Goal: Task Accomplishment & Management: Use online tool/utility

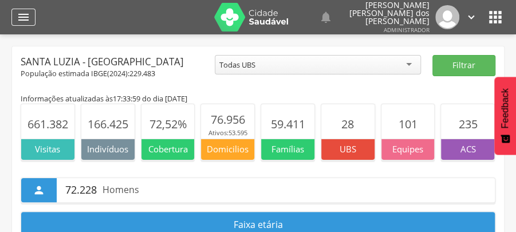
click at [25, 14] on icon "" at bounding box center [24, 17] width 14 height 14
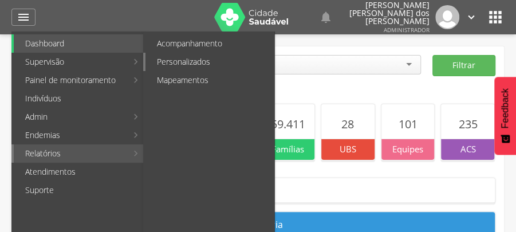
click at [206, 62] on link "Personalizados" at bounding box center [209, 62] width 129 height 18
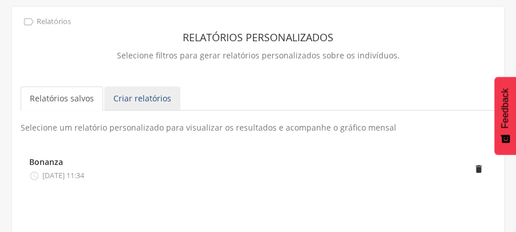
scroll to position [40, 0]
click at [140, 98] on link "Criar relatórios" at bounding box center [142, 98] width 76 height 24
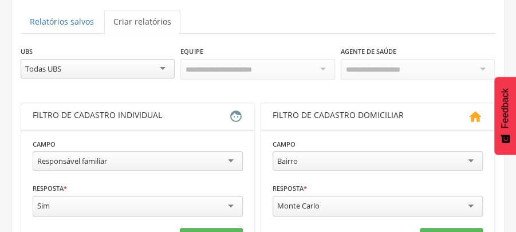
scroll to position [155, 0]
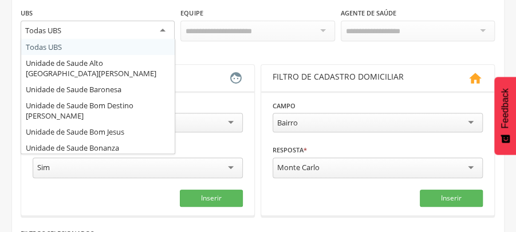
click at [162, 29] on div "Todas UBS" at bounding box center [98, 31] width 154 height 21
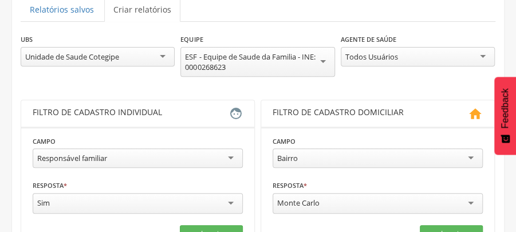
scroll to position [116, 0]
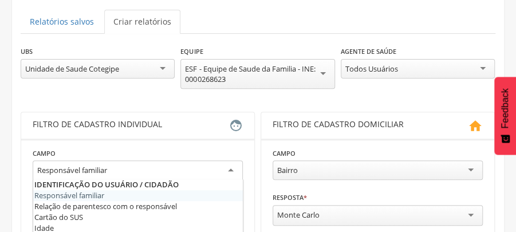
click at [231, 169] on div "Responsável familiar" at bounding box center [138, 170] width 210 height 21
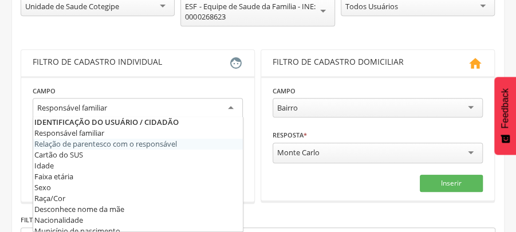
scroll to position [192, 0]
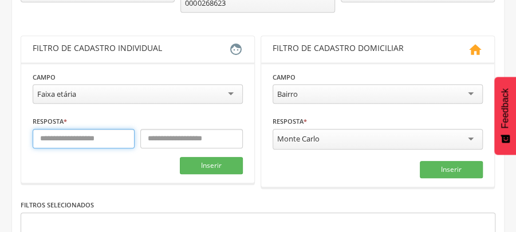
click at [84, 140] on input "text" at bounding box center [84, 138] width 102 height 19
type input "**"
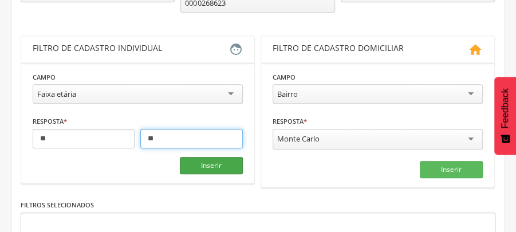
type input "**"
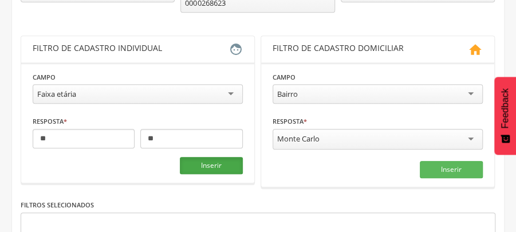
click at [215, 164] on button "Inserir" at bounding box center [211, 165] width 63 height 17
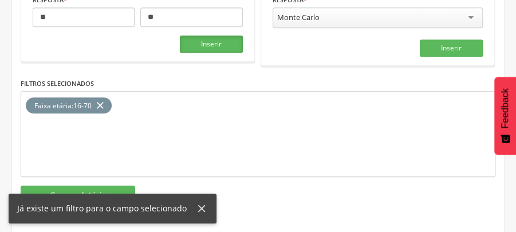
scroll to position [315, 0]
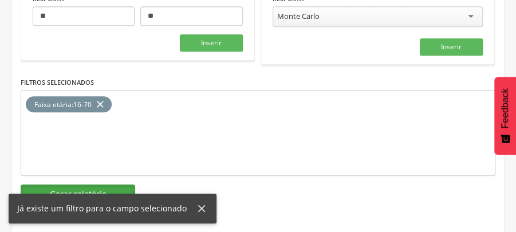
click at [110, 185] on button "Gerar relatório" at bounding box center [78, 193] width 115 height 19
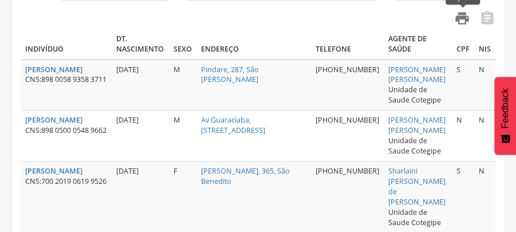
click at [464, 20] on icon "" at bounding box center [462, 18] width 16 height 16
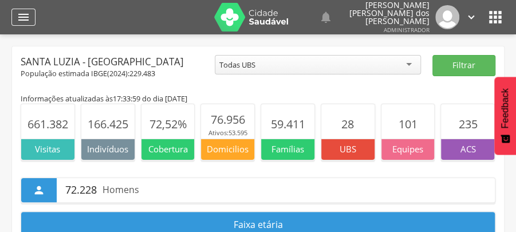
click at [25, 18] on icon "" at bounding box center [24, 17] width 14 height 14
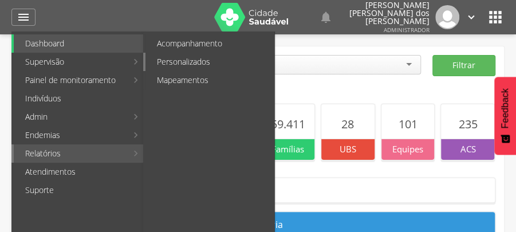
click at [210, 64] on link "Personalizados" at bounding box center [209, 62] width 129 height 18
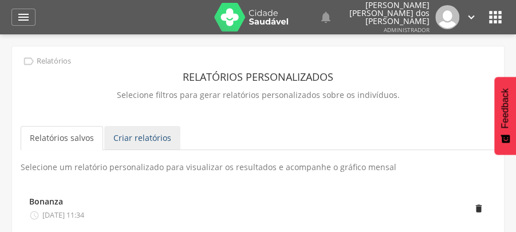
click at [152, 139] on link "Criar relatórios" at bounding box center [142, 138] width 76 height 24
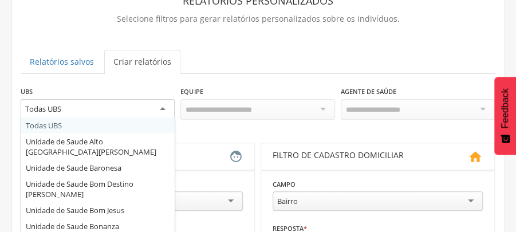
click at [165, 108] on div "Todas UBS" at bounding box center [98, 109] width 154 height 21
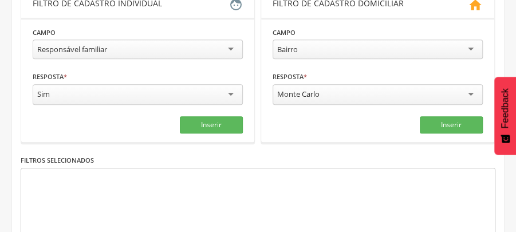
scroll to position [229, 0]
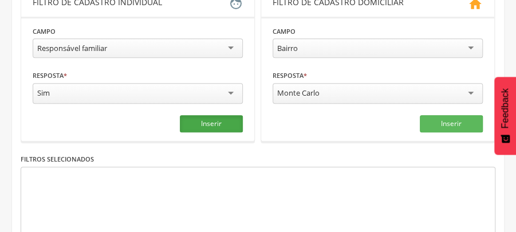
click at [213, 119] on button "Inserir" at bounding box center [211, 123] width 63 height 17
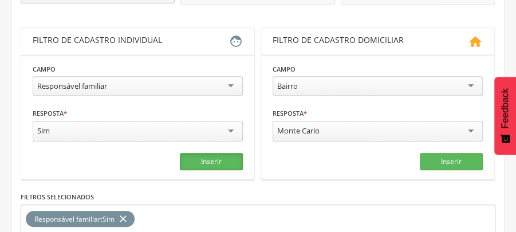
scroll to position [115, 0]
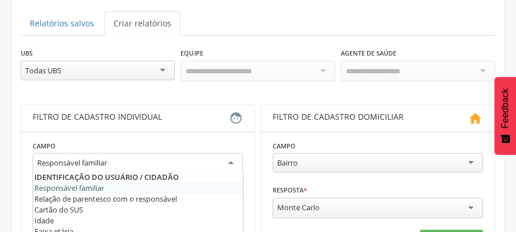
click at [228, 159] on div "Responsável familiar" at bounding box center [138, 163] width 210 height 21
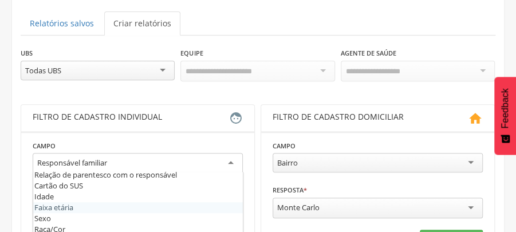
scroll to position [38, 0]
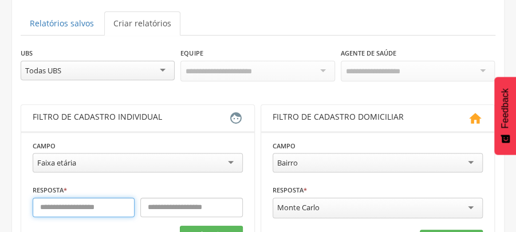
click at [124, 205] on input "text" at bounding box center [84, 207] width 102 height 19
type input "**"
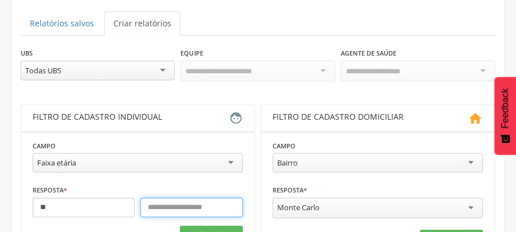
click at [203, 205] on input "text" at bounding box center [191, 207] width 102 height 19
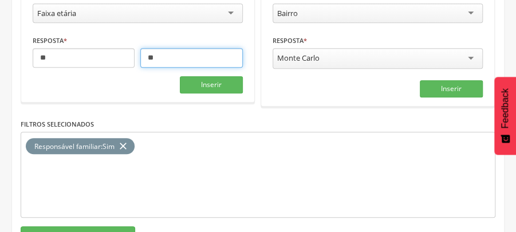
scroll to position [267, 0]
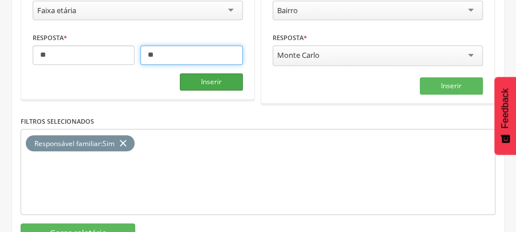
type input "**"
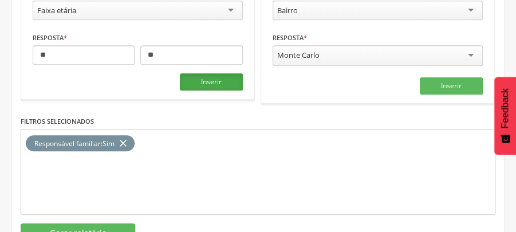
click at [207, 78] on button "Inserir" at bounding box center [211, 81] width 63 height 17
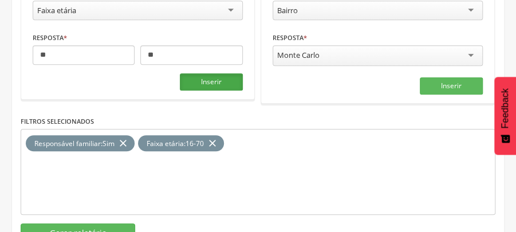
click at [207, 78] on button "Inserir" at bounding box center [211, 81] width 63 height 17
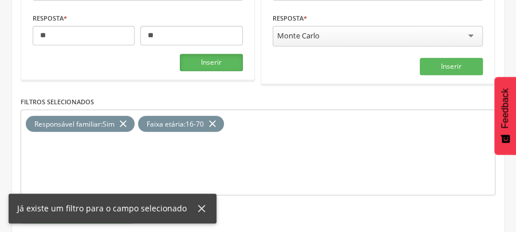
scroll to position [305, 0]
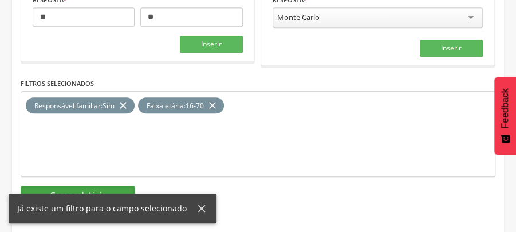
click at [120, 189] on button "Gerar relatório" at bounding box center [78, 194] width 115 height 19
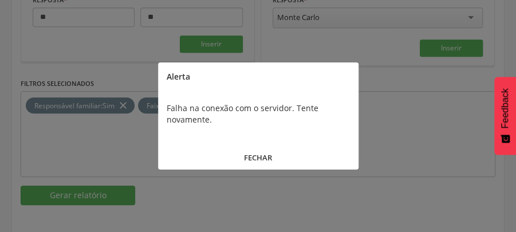
click at [264, 159] on button "FECHAR" at bounding box center [258, 157] width 200 height 25
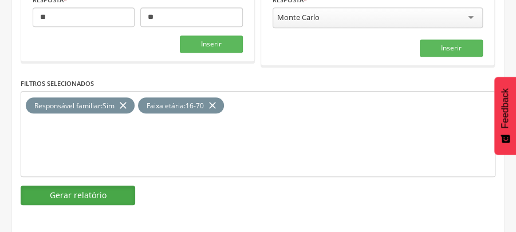
click at [97, 188] on button "Gerar relatório" at bounding box center [78, 194] width 115 height 19
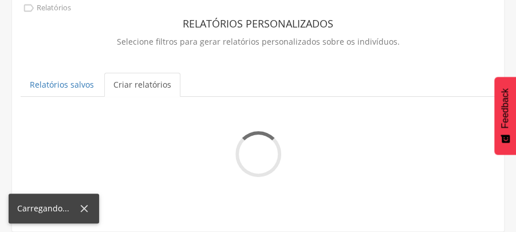
scroll to position [53, 0]
click at [377, 192] on div "**********" at bounding box center [258, 101] width 492 height 215
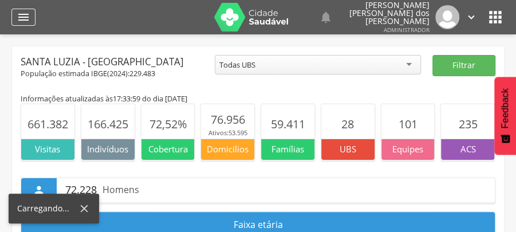
click at [24, 17] on icon "" at bounding box center [24, 17] width 14 height 14
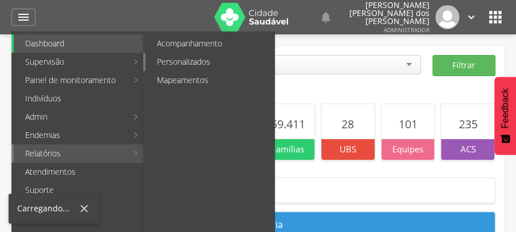
click at [190, 61] on link "Personalizados" at bounding box center [209, 62] width 129 height 18
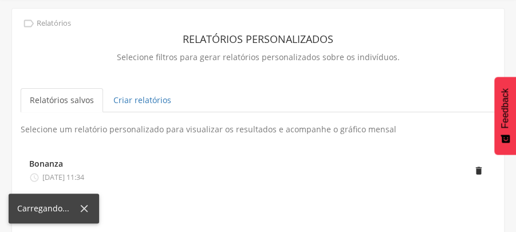
scroll to position [40, 0]
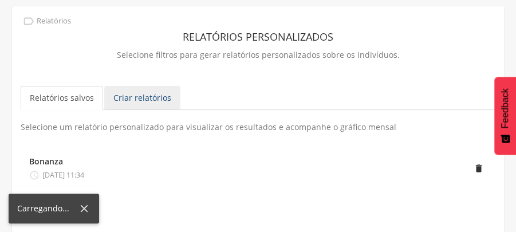
click at [153, 98] on link "Criar relatórios" at bounding box center [142, 98] width 76 height 24
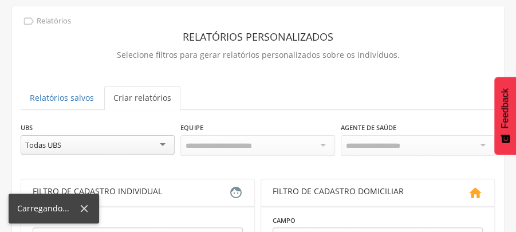
scroll to position [16, 0]
click at [163, 145] on div "Todas UBS" at bounding box center [98, 144] width 154 height 19
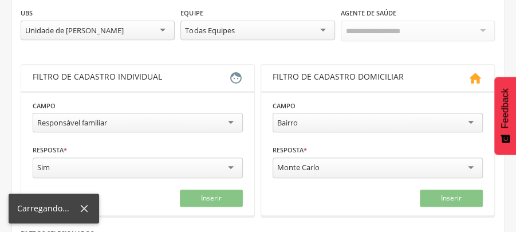
scroll to position [10, 0]
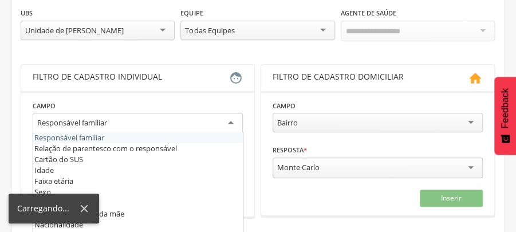
click at [232, 119] on div "Responsável familiar" at bounding box center [138, 123] width 210 height 21
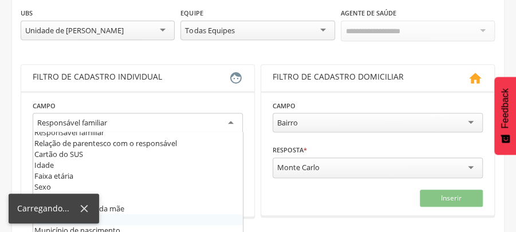
scroll to position [0, 0]
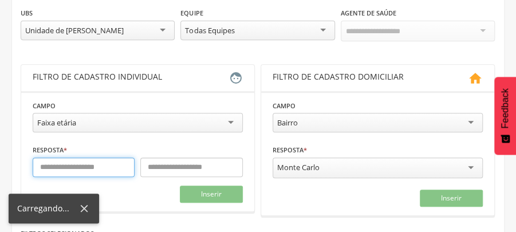
click at [102, 167] on input "text" at bounding box center [84, 166] width 102 height 19
type input "**"
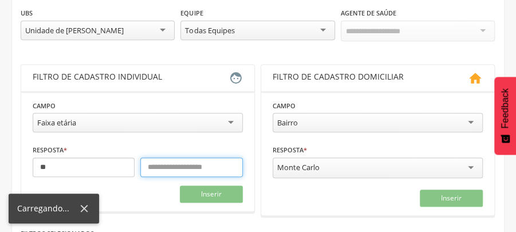
click at [184, 165] on input "text" at bounding box center [191, 166] width 102 height 19
click at [163, 166] on input "*" at bounding box center [191, 166] width 102 height 19
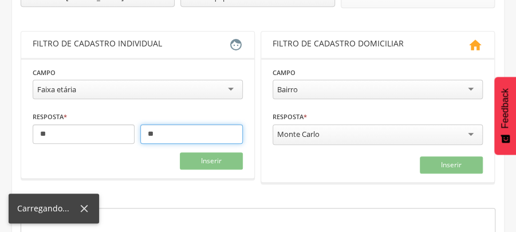
scroll to position [90, 0]
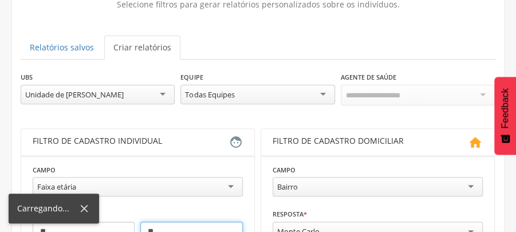
type input "**"
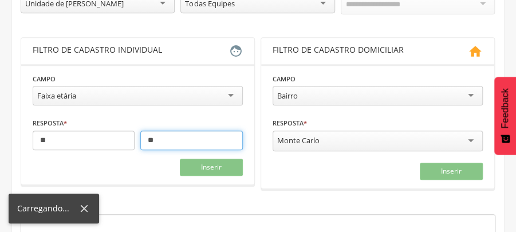
scroll to position [282, 0]
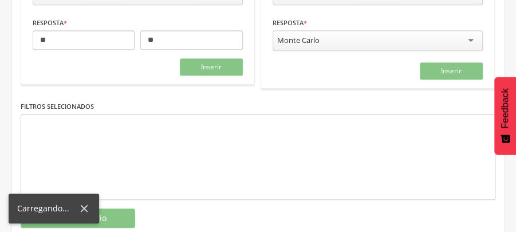
click at [80, 209] on icon at bounding box center [84, 208] width 13 height 13
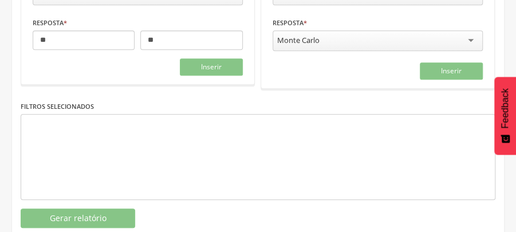
drag, startPoint x: 371, startPoint y: 147, endPoint x: 364, endPoint y: 147, distance: 6.9
click at [369, 147] on div at bounding box center [258, 157] width 475 height 86
click at [363, 147] on div at bounding box center [258, 157] width 475 height 86
click at [358, 151] on div at bounding box center [258, 157] width 475 height 86
click at [220, 196] on div "**********" at bounding box center [258, 54] width 475 height 348
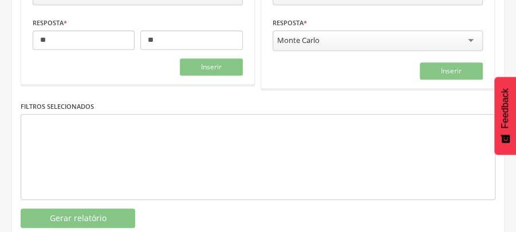
click at [221, 177] on div at bounding box center [258, 157] width 475 height 86
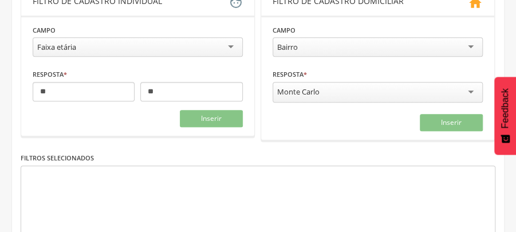
scroll to position [243, 0]
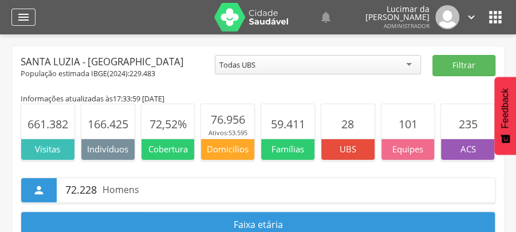
click at [23, 17] on icon "" at bounding box center [24, 17] width 14 height 14
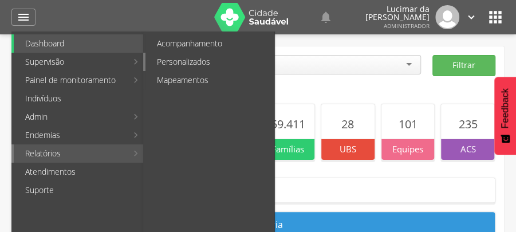
click at [204, 60] on link "Personalizados" at bounding box center [209, 62] width 129 height 18
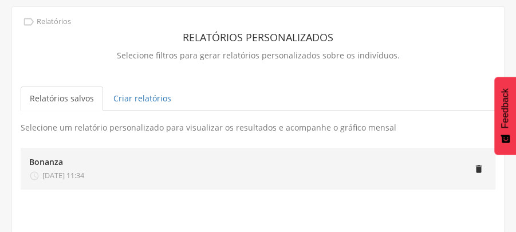
scroll to position [40, 0]
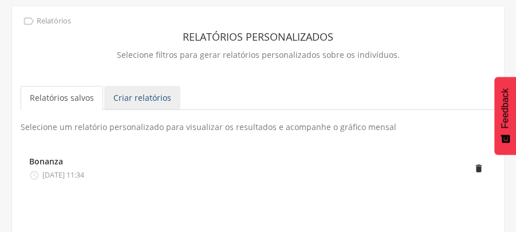
click at [173, 101] on link "Criar relatórios" at bounding box center [142, 98] width 76 height 24
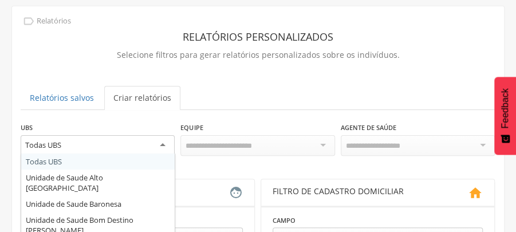
click at [161, 144] on div "Todas UBS" at bounding box center [98, 145] width 154 height 21
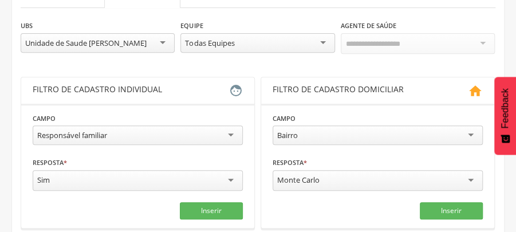
scroll to position [155, 0]
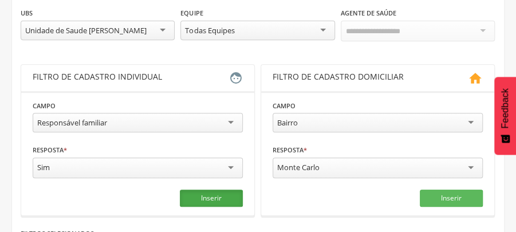
click at [206, 194] on button "Inserir" at bounding box center [211, 197] width 63 height 17
click at [210, 194] on button "Inserir" at bounding box center [211, 197] width 63 height 17
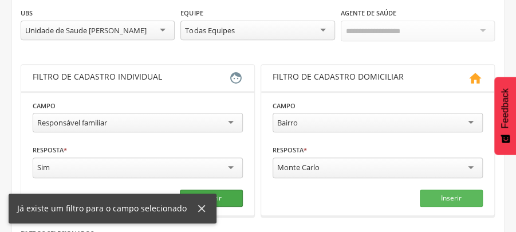
click at [210, 194] on div "Já existe um filtro para o campo selecionado" at bounding box center [113, 209] width 208 height 30
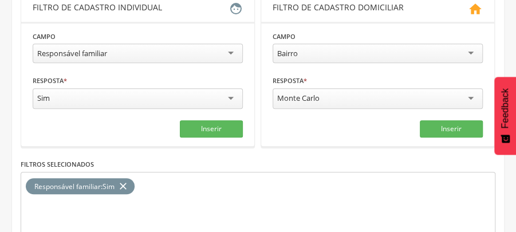
scroll to position [231, 0]
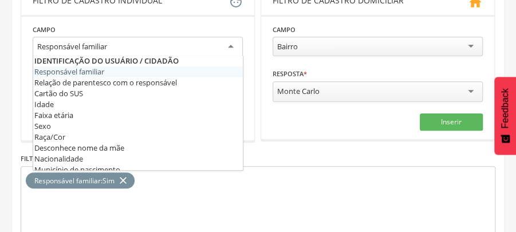
click at [232, 43] on div "Responsável familiar" at bounding box center [138, 47] width 210 height 21
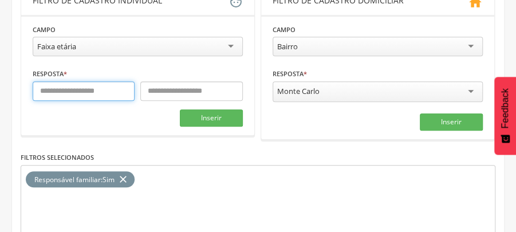
click at [98, 89] on input "text" at bounding box center [84, 90] width 102 height 19
type input "**"
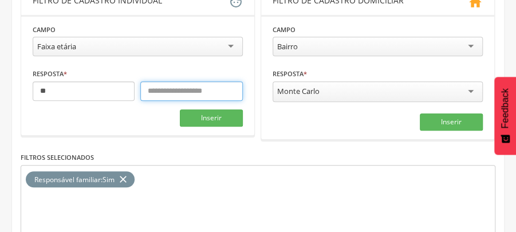
click at [184, 89] on input "text" at bounding box center [191, 90] width 102 height 19
type input "*"
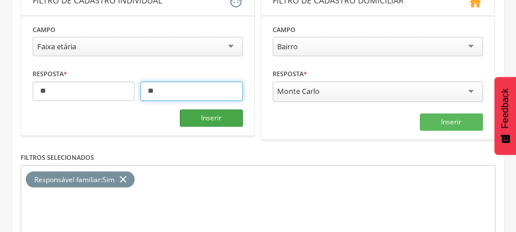
type input "**"
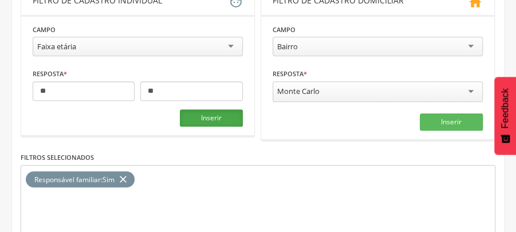
click at [213, 116] on button "Inserir" at bounding box center [211, 117] width 63 height 17
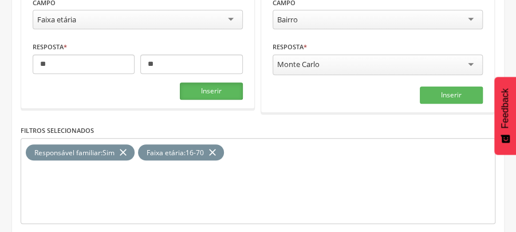
scroll to position [269, 0]
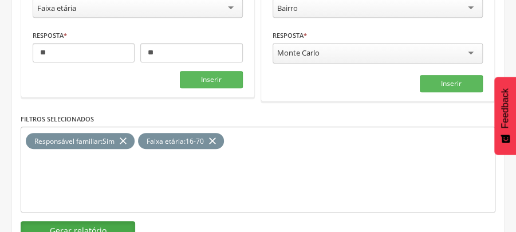
click at [97, 226] on button "Gerar relatório" at bounding box center [78, 230] width 115 height 19
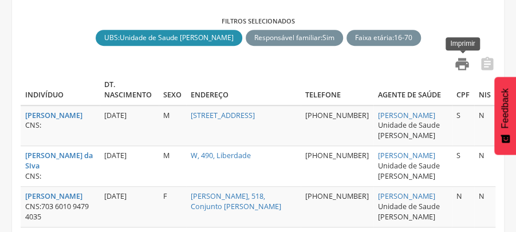
click at [460, 66] on icon "" at bounding box center [462, 64] width 16 height 16
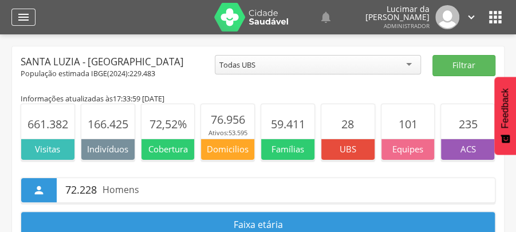
click at [23, 20] on icon "" at bounding box center [24, 17] width 14 height 14
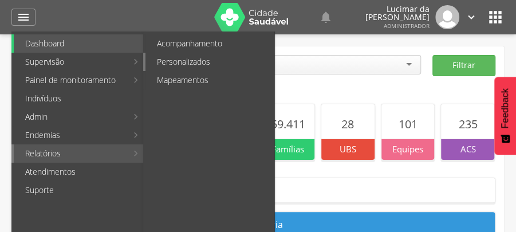
click at [199, 62] on link "Personalizados" at bounding box center [209, 62] width 129 height 18
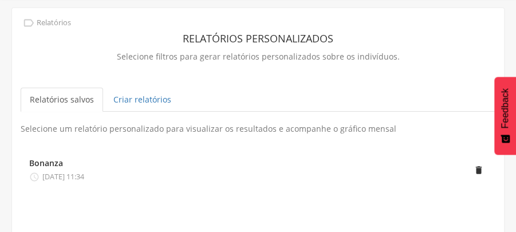
scroll to position [40, 0]
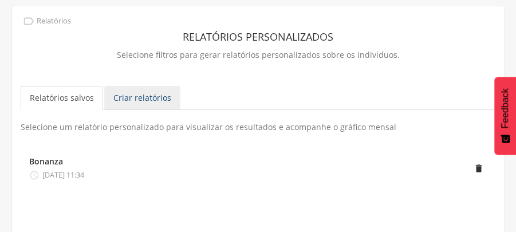
click at [153, 98] on link "Criar relatórios" at bounding box center [142, 98] width 76 height 24
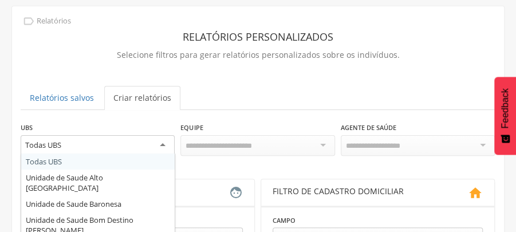
click at [163, 144] on div "Todas UBS" at bounding box center [98, 145] width 154 height 21
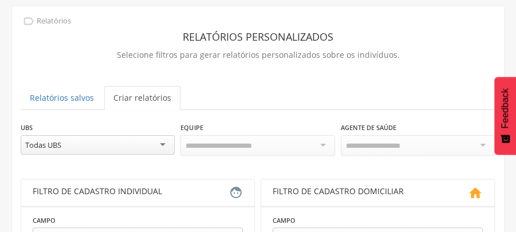
scroll to position [0, 0]
click at [163, 143] on div "Todas UBS" at bounding box center [98, 144] width 154 height 19
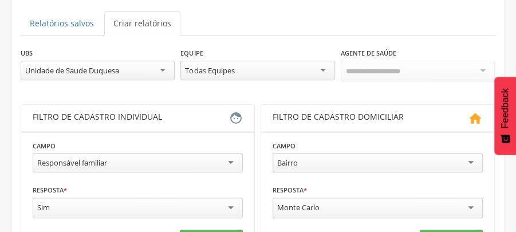
scroll to position [116, 0]
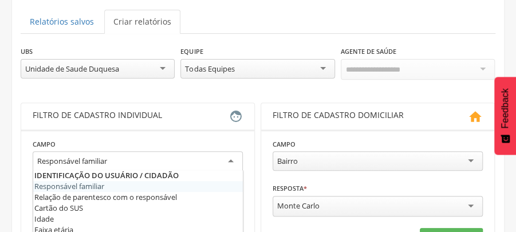
click at [230, 159] on div "Responsável familiar" at bounding box center [138, 161] width 210 height 21
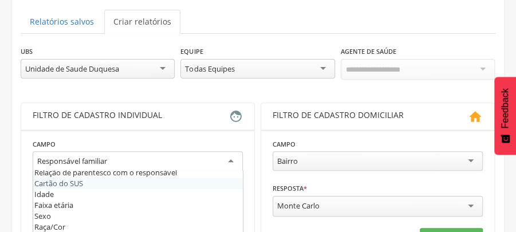
scroll to position [38, 0]
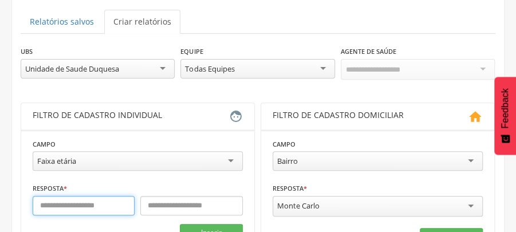
click at [118, 206] on input "text" at bounding box center [84, 205] width 102 height 19
type input "**"
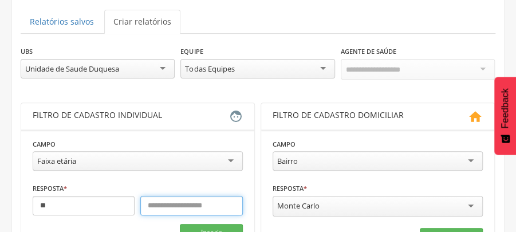
click at [220, 204] on input "text" at bounding box center [191, 205] width 102 height 19
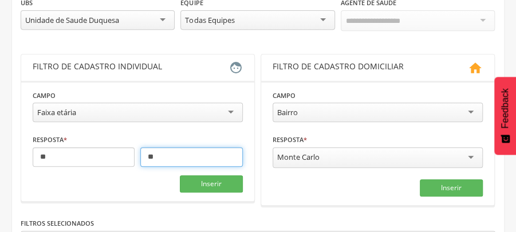
scroll to position [192, 0]
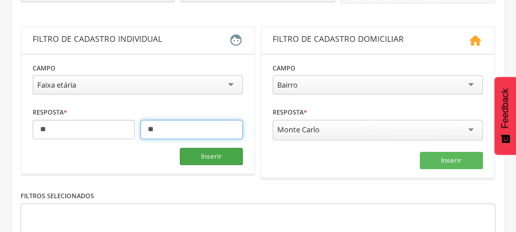
type input "**"
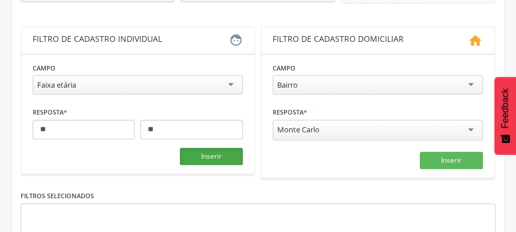
click at [214, 153] on button "Inserir" at bounding box center [211, 156] width 63 height 17
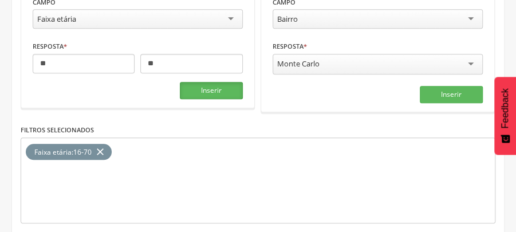
scroll to position [269, 0]
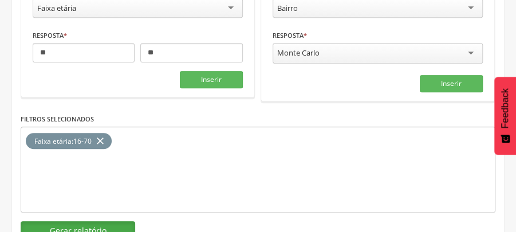
click at [96, 224] on button "Gerar relatório" at bounding box center [78, 230] width 115 height 19
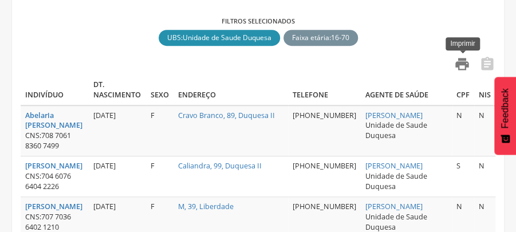
click at [461, 64] on icon "" at bounding box center [462, 64] width 16 height 16
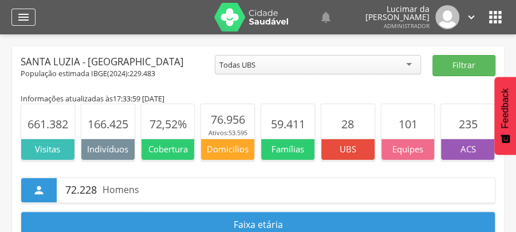
click at [21, 15] on icon "" at bounding box center [24, 17] width 14 height 14
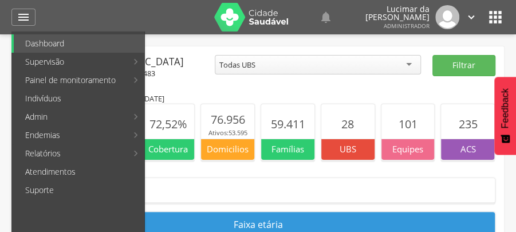
click at [190, 61] on link "Personalizados" at bounding box center [209, 62] width 129 height 18
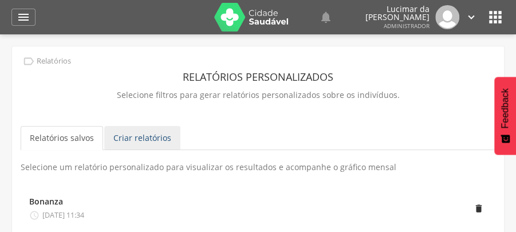
click at [168, 139] on link "Criar relatórios" at bounding box center [142, 138] width 76 height 24
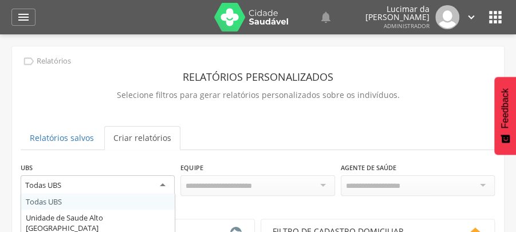
click at [165, 182] on div "Todas UBS" at bounding box center [98, 185] width 154 height 21
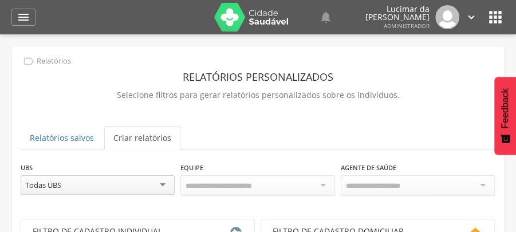
click at [164, 186] on div "Todas UBS" at bounding box center [98, 184] width 154 height 19
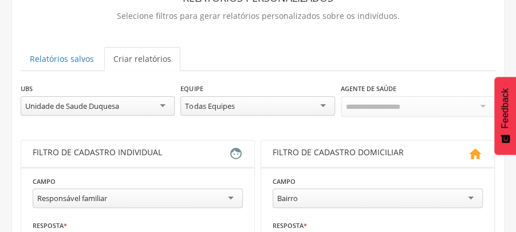
scroll to position [115, 0]
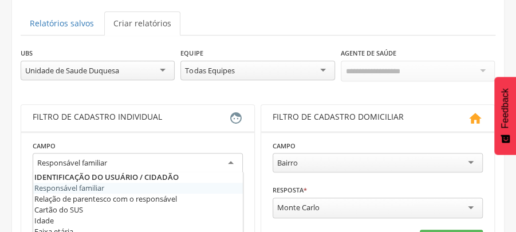
click at [232, 159] on div "Responsável familiar" at bounding box center [138, 163] width 210 height 21
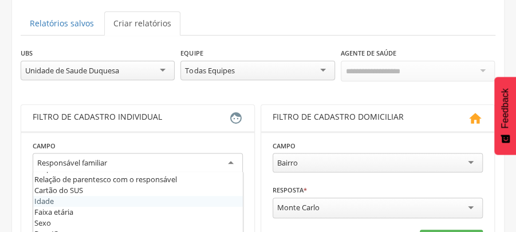
scroll to position [38, 0]
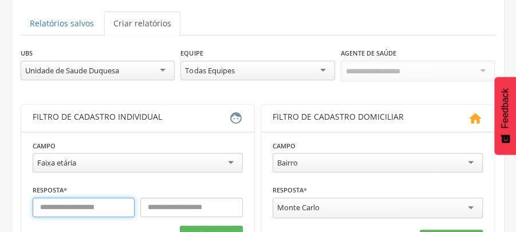
click at [108, 205] on input "text" at bounding box center [84, 207] width 102 height 19
type input "**"
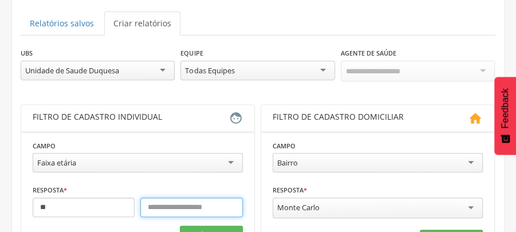
click at [187, 207] on input "text" at bounding box center [191, 207] width 102 height 19
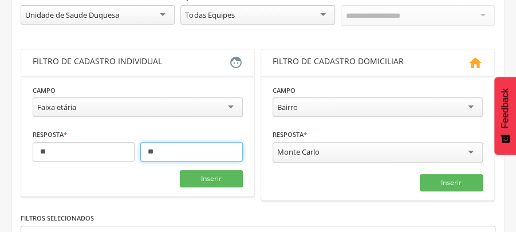
scroll to position [191, 0]
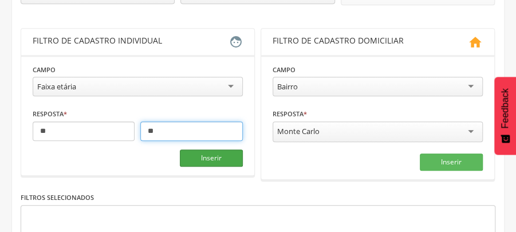
type input "**"
click at [212, 155] on button "Inserir" at bounding box center [211, 157] width 63 height 17
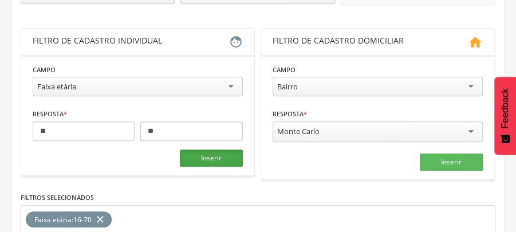
click at [212, 155] on button "Inserir" at bounding box center [211, 157] width 63 height 17
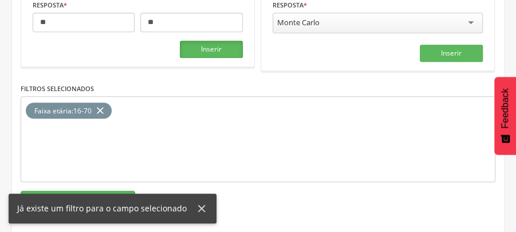
scroll to position [305, 0]
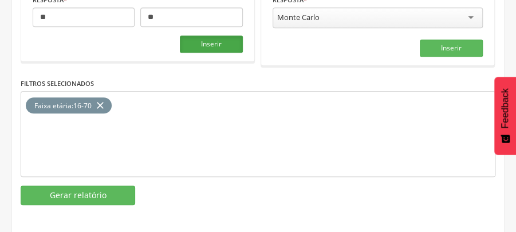
click at [219, 41] on button "Inserir" at bounding box center [211, 43] width 63 height 17
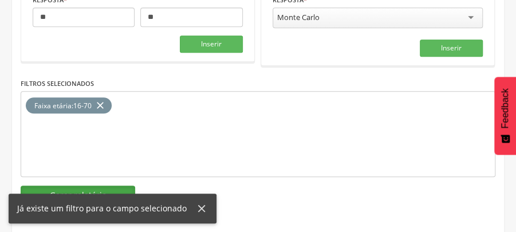
click at [115, 187] on button "Gerar relatório" at bounding box center [78, 194] width 115 height 19
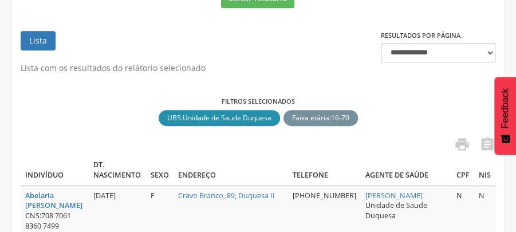
scroll to position [266, 0]
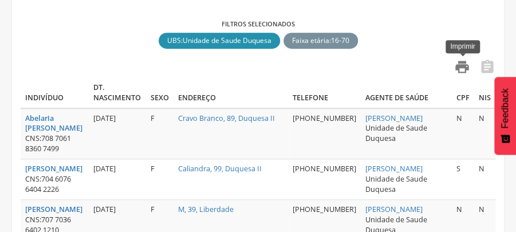
click at [460, 68] on icon "" at bounding box center [462, 67] width 16 height 16
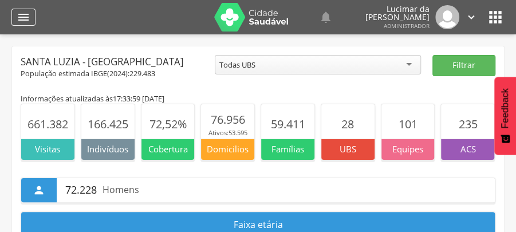
click at [22, 16] on icon "" at bounding box center [24, 17] width 14 height 14
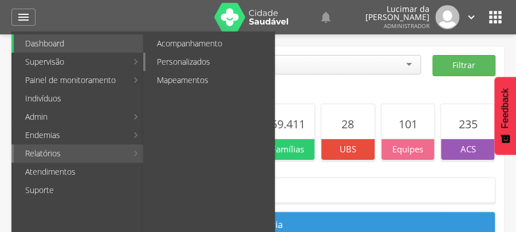
click at [190, 60] on link "Personalizados" at bounding box center [209, 62] width 129 height 18
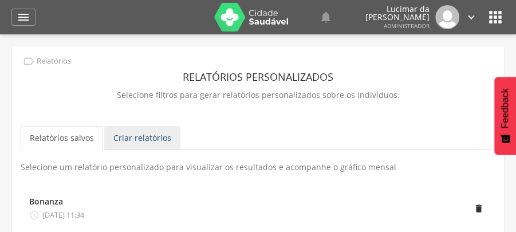
click at [159, 137] on link "Criar relatórios" at bounding box center [142, 138] width 76 height 24
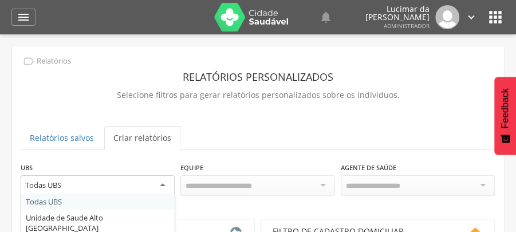
click at [163, 185] on div "Todas UBS" at bounding box center [98, 185] width 154 height 21
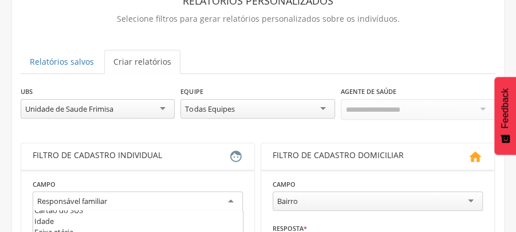
scroll to position [11, 0]
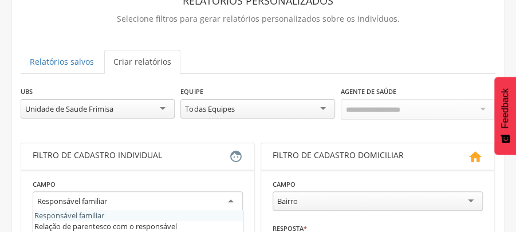
click at [231, 200] on div "Responsável familiar" at bounding box center [138, 201] width 210 height 21
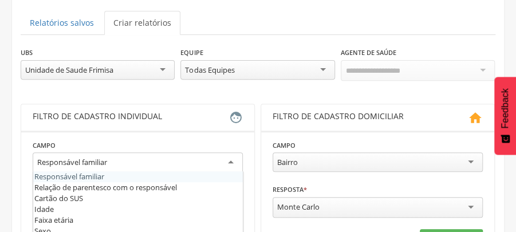
scroll to position [152, 0]
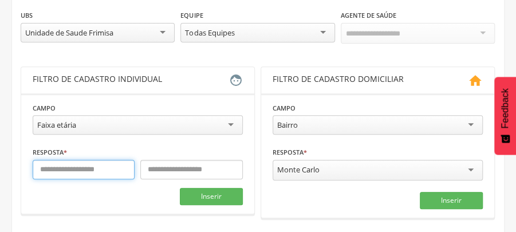
click at [129, 167] on input "text" at bounding box center [84, 169] width 102 height 19
type input "**"
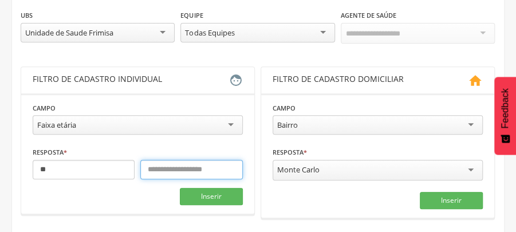
click at [215, 168] on input "text" at bounding box center [191, 169] width 102 height 19
type input "**"
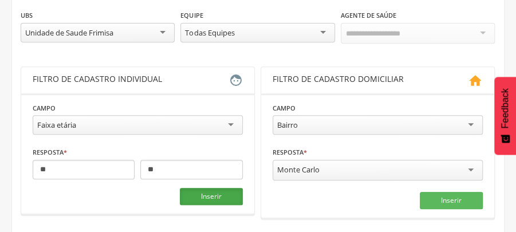
click at [214, 194] on button "Inserir" at bounding box center [211, 196] width 63 height 17
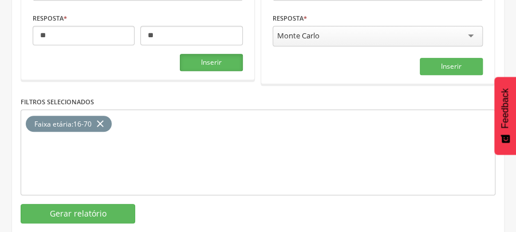
scroll to position [305, 0]
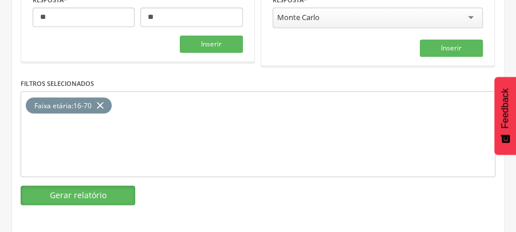
click at [100, 191] on button "Gerar relatório" at bounding box center [78, 194] width 115 height 19
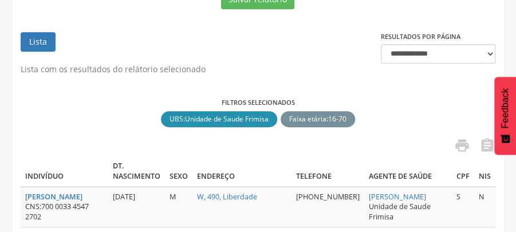
scroll to position [152, 0]
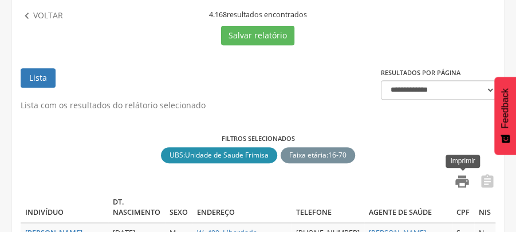
click at [460, 181] on icon "" at bounding box center [462, 181] width 16 height 16
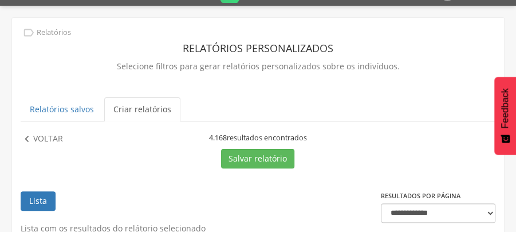
scroll to position [0, 0]
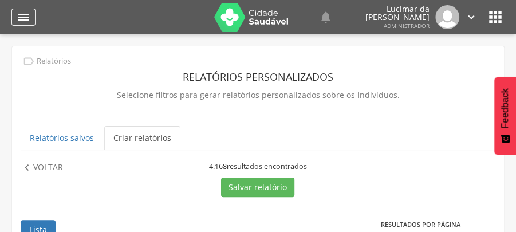
click at [26, 17] on icon "" at bounding box center [24, 17] width 14 height 14
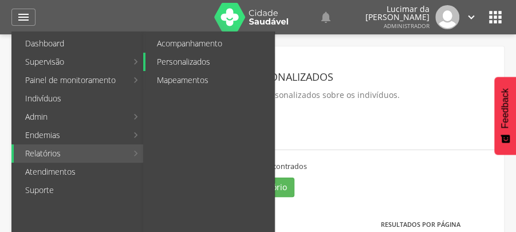
click at [188, 62] on link "Personalizados" at bounding box center [209, 62] width 129 height 18
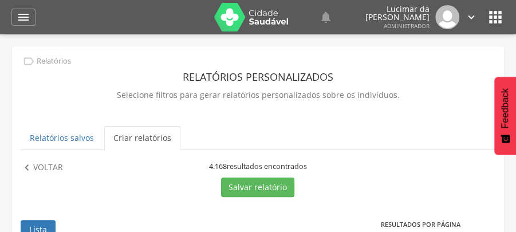
click at [159, 139] on link "Criar relatórios" at bounding box center [142, 138] width 76 height 24
click at [160, 134] on link "Criar relatórios" at bounding box center [142, 138] width 76 height 24
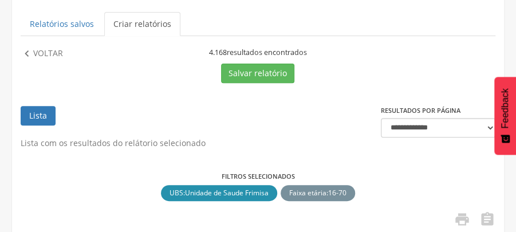
scroll to position [115, 0]
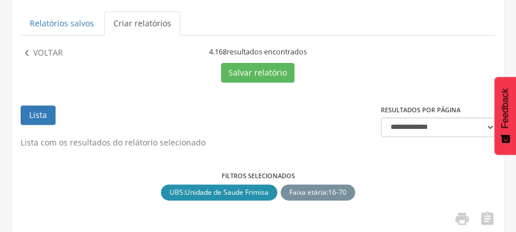
click at [161, 23] on link "Criar relatórios" at bounding box center [142, 23] width 76 height 24
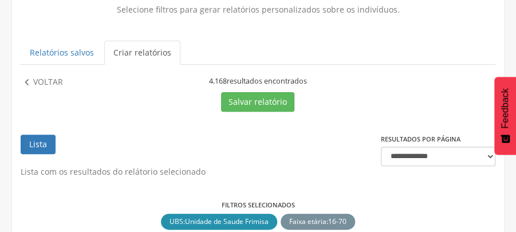
scroll to position [0, 0]
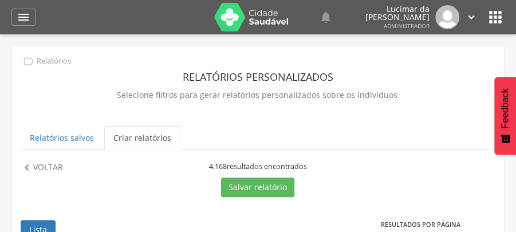
click at [153, 144] on link "Criar relatórios" at bounding box center [142, 138] width 76 height 24
click at [149, 141] on link "Criar relatórios" at bounding box center [142, 138] width 76 height 24
click at [21, 15] on icon "" at bounding box center [24, 17] width 14 height 14
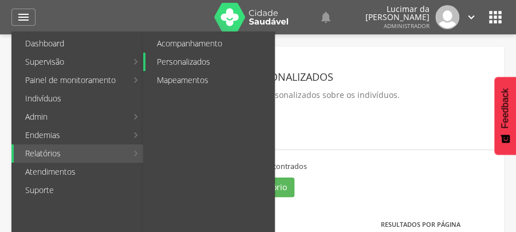
click at [168, 61] on link "Personalizados" at bounding box center [209, 62] width 129 height 18
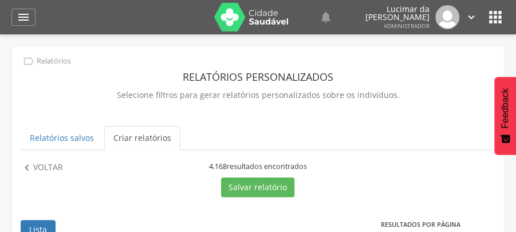
click at [156, 136] on link "Criar relatórios" at bounding box center [142, 138] width 76 height 24
click at [251, 185] on button "Salvar relatório" at bounding box center [257, 186] width 73 height 19
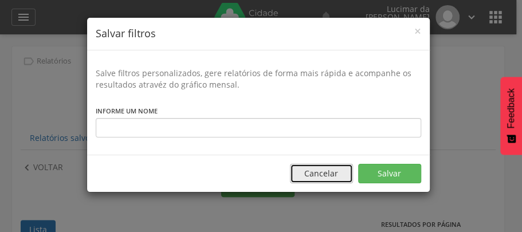
click at [329, 176] on button "Cancelar" at bounding box center [321, 173] width 63 height 19
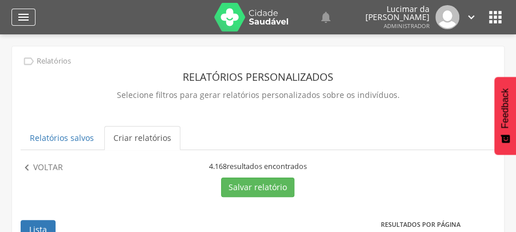
click at [28, 17] on icon "" at bounding box center [24, 17] width 14 height 14
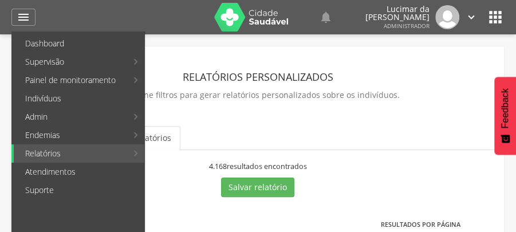
click at [392, 102] on p "Selecione filtros para gerar relatórios personalizados sobre os indivíduos." at bounding box center [258, 95] width 475 height 16
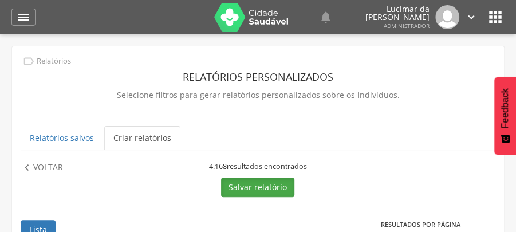
click at [239, 187] on button "Salvar relatório" at bounding box center [257, 186] width 73 height 19
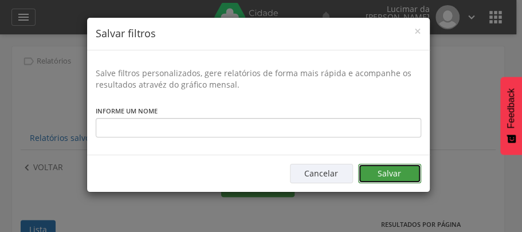
click at [387, 175] on button "Salvar" at bounding box center [389, 173] width 63 height 19
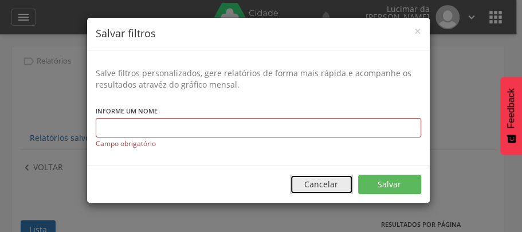
click at [319, 182] on button "Cancelar" at bounding box center [321, 184] width 63 height 19
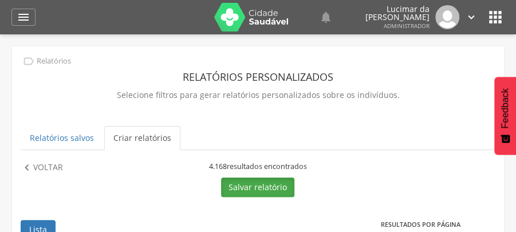
click at [246, 184] on button "Salvar relatório" at bounding box center [257, 186] width 73 height 19
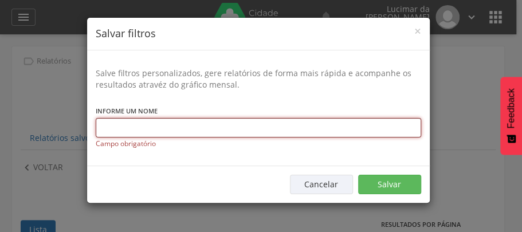
click at [149, 128] on input "text" at bounding box center [258, 127] width 325 height 19
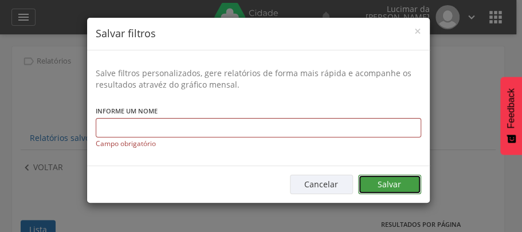
click at [381, 187] on button "Salvar" at bounding box center [389, 184] width 63 height 19
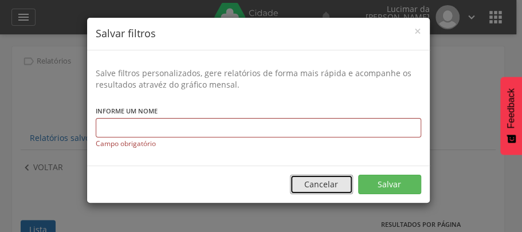
click at [332, 185] on button "Cancelar" at bounding box center [321, 184] width 63 height 19
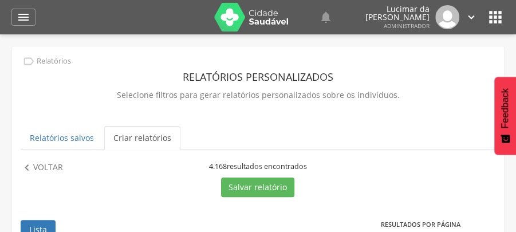
click at [116, 135] on link "Criar relatórios" at bounding box center [142, 138] width 76 height 24
click at [363, 163] on div "4.168 resultados encontrados" at bounding box center [258, 166] width 234 height 10
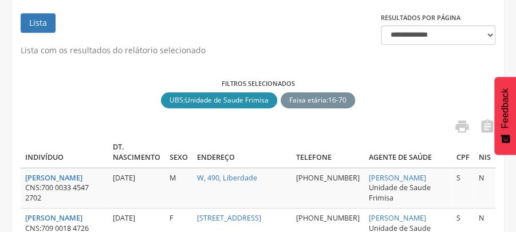
scroll to position [229, 0]
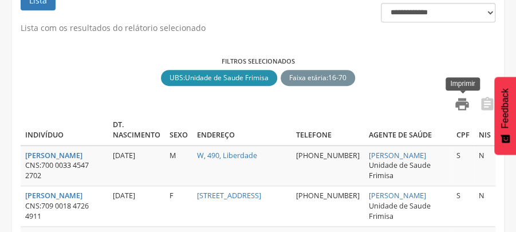
click at [461, 101] on icon "" at bounding box center [462, 104] width 16 height 16
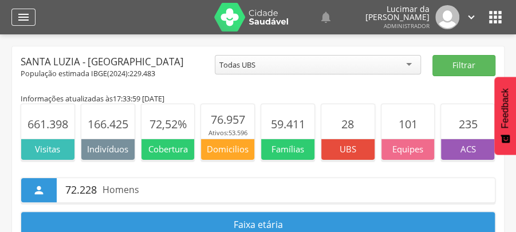
click at [21, 13] on icon "" at bounding box center [24, 17] width 14 height 14
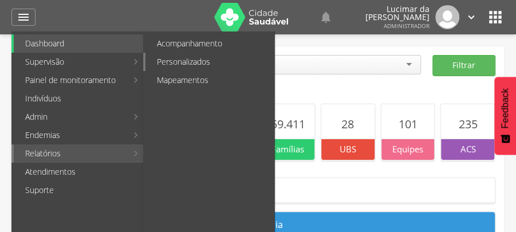
click at [205, 61] on link "Personalizados" at bounding box center [209, 62] width 129 height 18
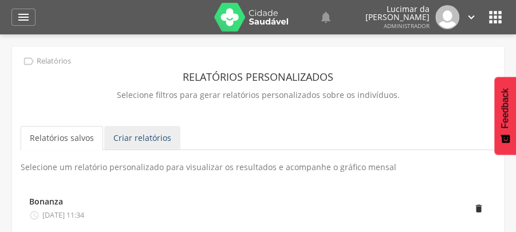
click at [174, 139] on link "Criar relatórios" at bounding box center [142, 138] width 76 height 24
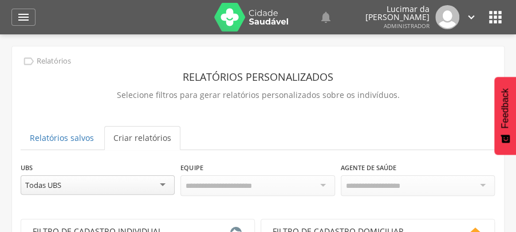
click at [163, 182] on div "Todas UBS" at bounding box center [98, 184] width 154 height 19
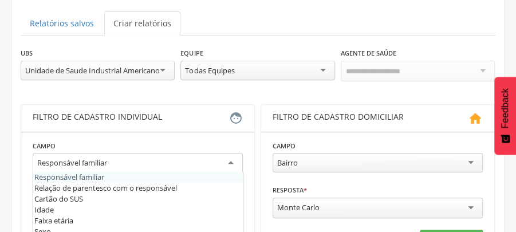
scroll to position [10, 0]
click at [231, 160] on div "Responsável familiar" at bounding box center [138, 163] width 210 height 21
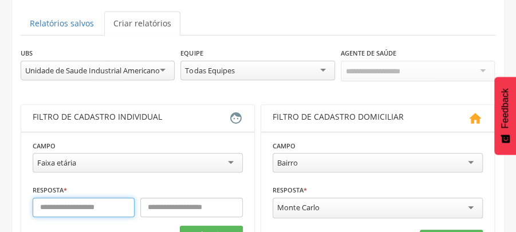
click at [103, 208] on input "text" at bounding box center [84, 207] width 102 height 19
type input "**"
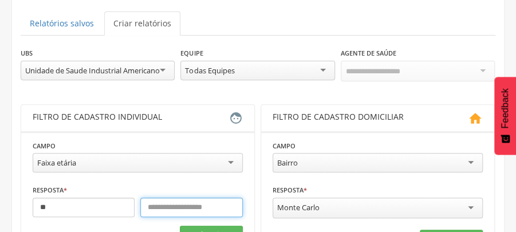
click at [172, 205] on input "text" at bounding box center [191, 207] width 102 height 19
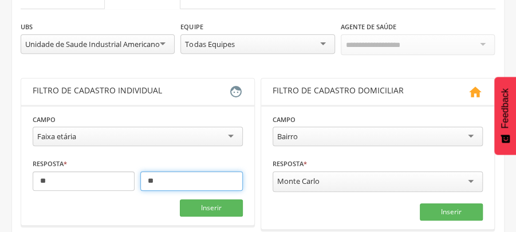
scroll to position [152, 0]
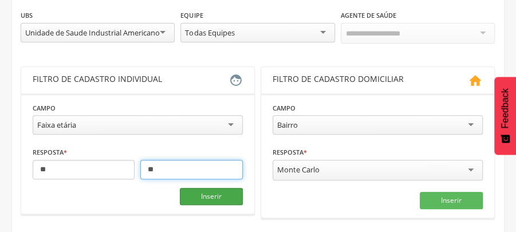
type input "**"
click at [214, 192] on button "Inserir" at bounding box center [211, 196] width 63 height 17
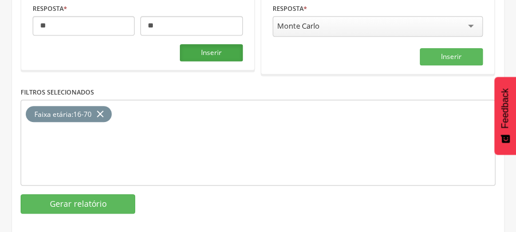
scroll to position [305, 0]
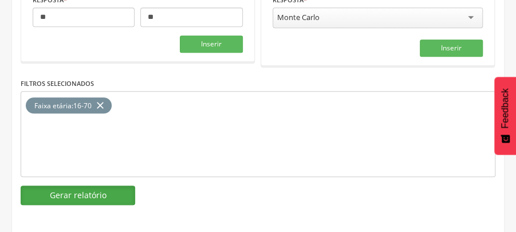
click at [90, 187] on button "Gerar relatório" at bounding box center [78, 194] width 115 height 19
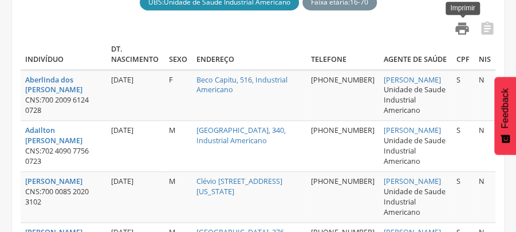
click at [463, 29] on icon "" at bounding box center [462, 29] width 16 height 16
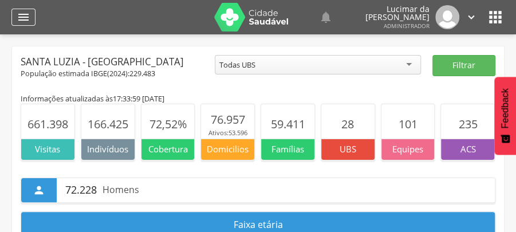
click at [23, 15] on icon "" at bounding box center [24, 17] width 14 height 14
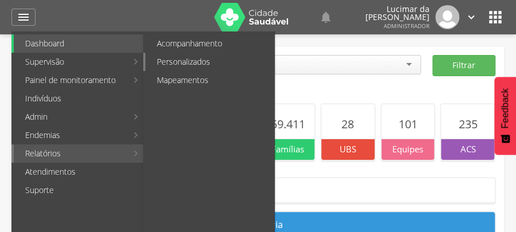
click at [192, 59] on link "Personalizados" at bounding box center [209, 62] width 129 height 18
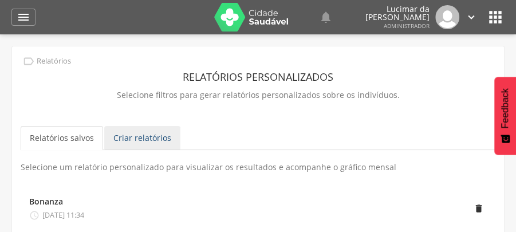
click at [160, 137] on link "Criar relatórios" at bounding box center [142, 138] width 76 height 24
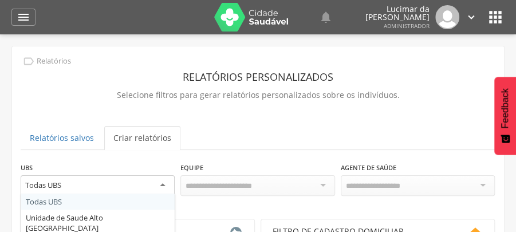
click at [161, 183] on div "Todas UBS" at bounding box center [98, 185] width 154 height 21
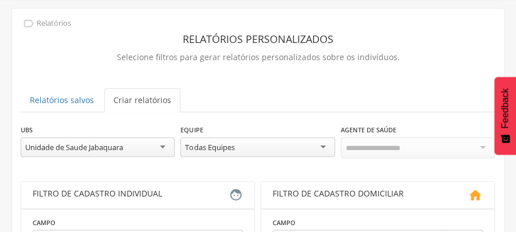
scroll to position [76, 0]
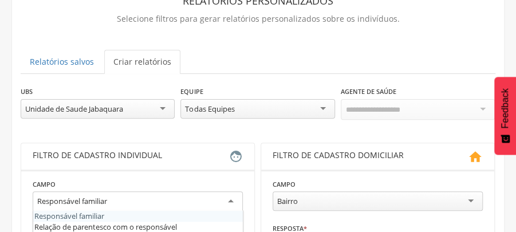
click at [234, 198] on div "Responsável familiar" at bounding box center [138, 201] width 210 height 21
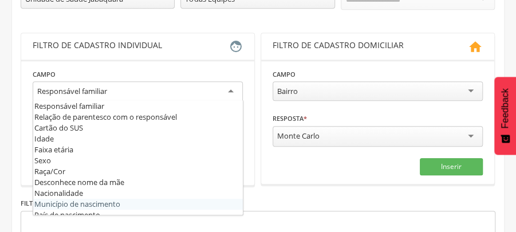
scroll to position [191, 0]
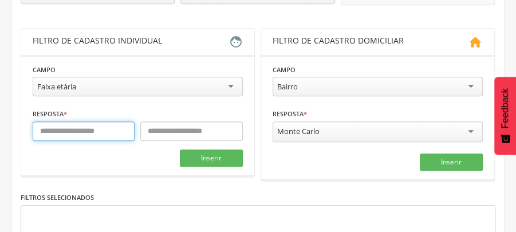
click at [116, 131] on input "text" at bounding box center [84, 130] width 102 height 19
type input "**"
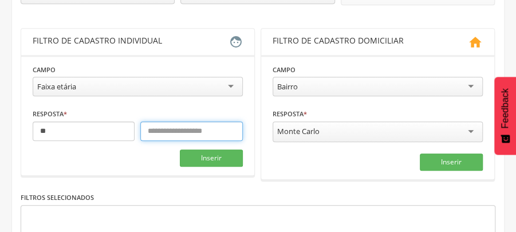
click at [177, 131] on input "text" at bounding box center [191, 130] width 102 height 19
type input "**"
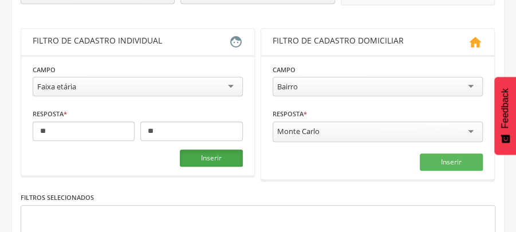
click at [213, 157] on button "Inserir" at bounding box center [211, 157] width 63 height 17
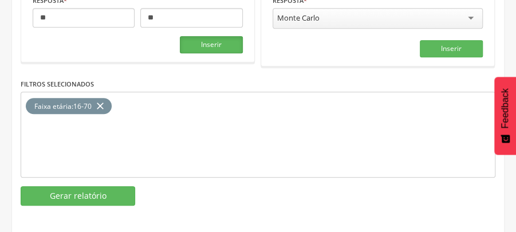
scroll to position [305, 0]
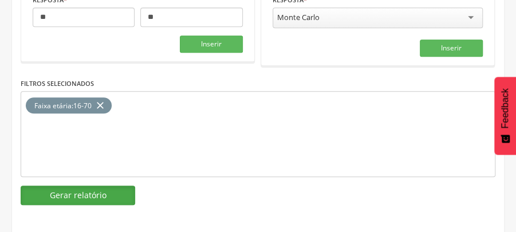
click at [93, 189] on button "Gerar relatório" at bounding box center [78, 194] width 115 height 19
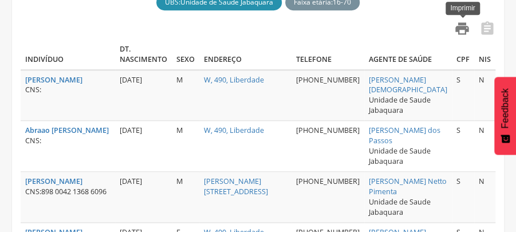
click at [463, 29] on icon "" at bounding box center [462, 29] width 16 height 16
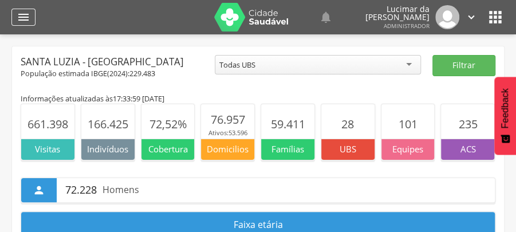
click at [22, 17] on icon "" at bounding box center [24, 17] width 14 height 14
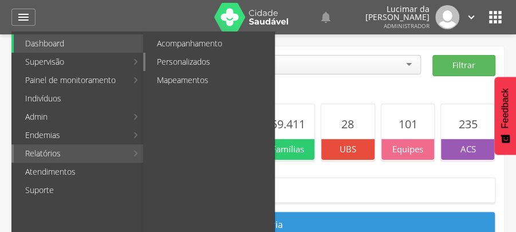
click at [166, 61] on link "Personalizados" at bounding box center [209, 62] width 129 height 18
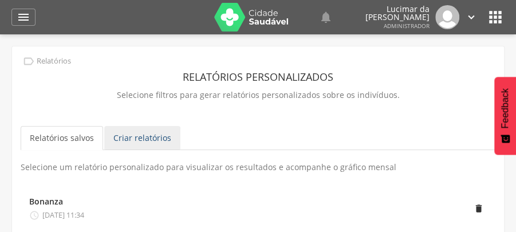
click at [145, 139] on link "Criar relatórios" at bounding box center [142, 138] width 76 height 24
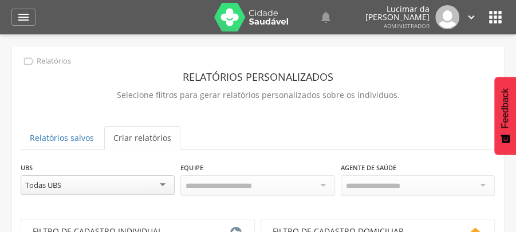
click at [162, 184] on div "Todas UBS" at bounding box center [98, 184] width 154 height 19
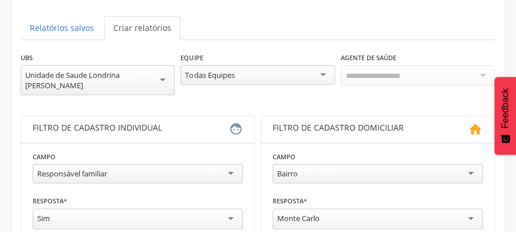
scroll to position [191, 0]
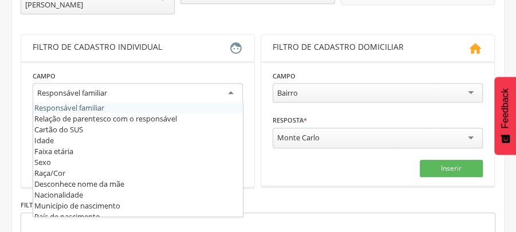
click at [230, 90] on div "Responsável familiar" at bounding box center [138, 93] width 210 height 21
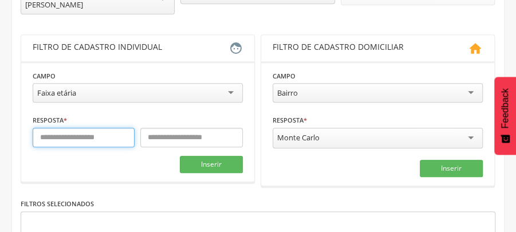
click at [108, 136] on input "text" at bounding box center [84, 137] width 102 height 19
type input "**"
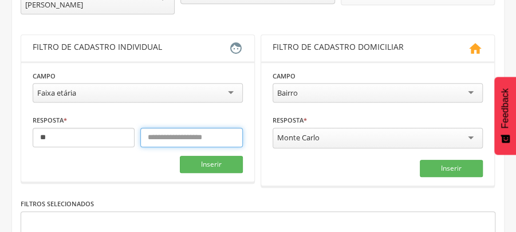
type input "*"
click at [163, 140] on input "text" at bounding box center [191, 137] width 102 height 19
type input "**"
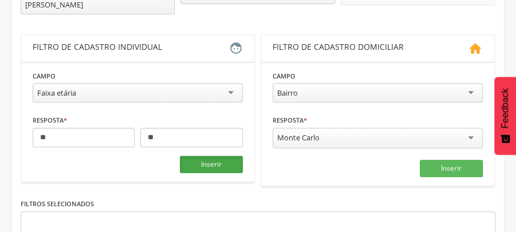
click at [210, 164] on button "Inserir" at bounding box center [211, 164] width 63 height 17
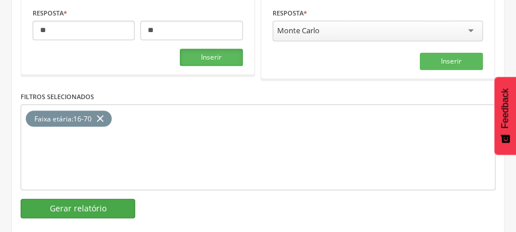
scroll to position [305, 0]
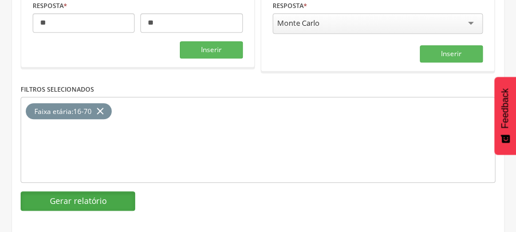
click at [98, 197] on button "Gerar relatório" at bounding box center [78, 200] width 115 height 19
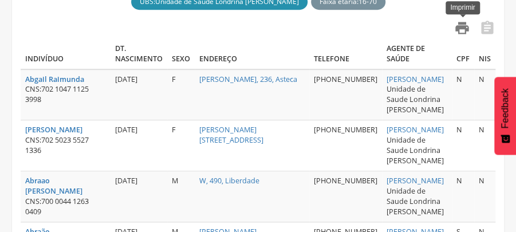
click at [462, 26] on icon "" at bounding box center [462, 28] width 16 height 16
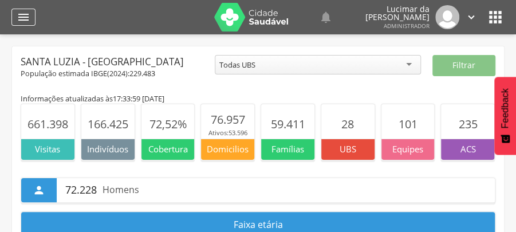
click at [31, 18] on div "" at bounding box center [23, 17] width 24 height 17
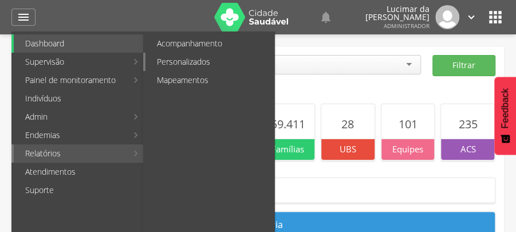
click at [200, 60] on link "Personalizados" at bounding box center [209, 62] width 129 height 18
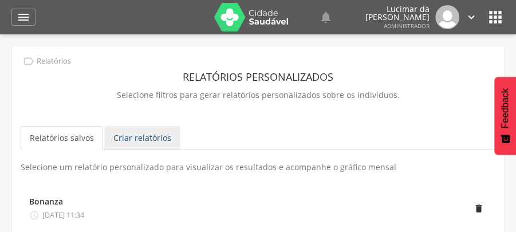
click at [153, 134] on link "Criar relatórios" at bounding box center [142, 138] width 76 height 24
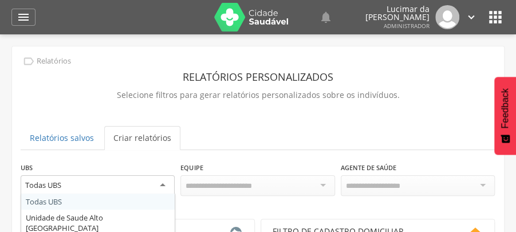
click at [164, 184] on div "Todas UBS" at bounding box center [98, 185] width 154 height 21
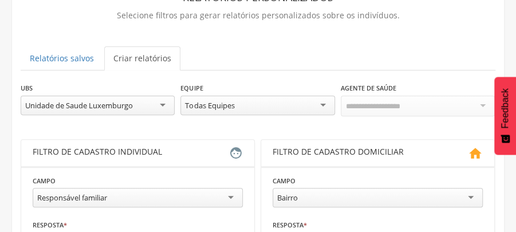
scroll to position [115, 0]
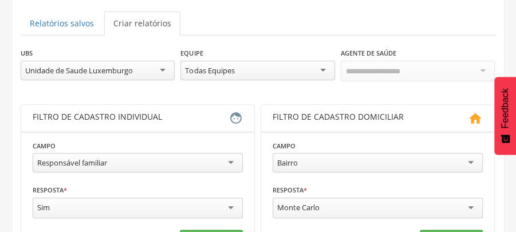
click at [232, 160] on div "Responsável familiar" at bounding box center [138, 162] width 210 height 19
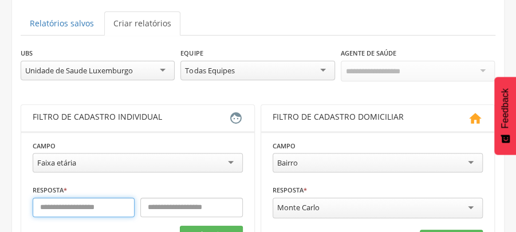
drag, startPoint x: 124, startPoint y: 207, endPoint x: 135, endPoint y: 143, distance: 65.1
click at [124, 199] on input "text" at bounding box center [84, 207] width 102 height 19
type input "**"
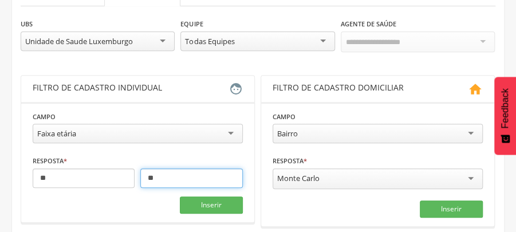
scroll to position [191, 0]
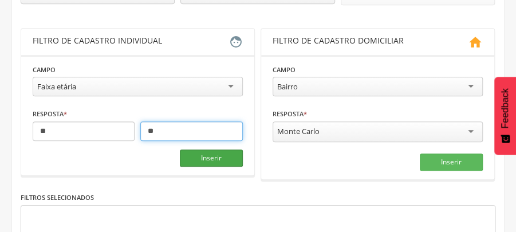
type input "**"
click at [211, 154] on button "Inserir" at bounding box center [211, 157] width 63 height 17
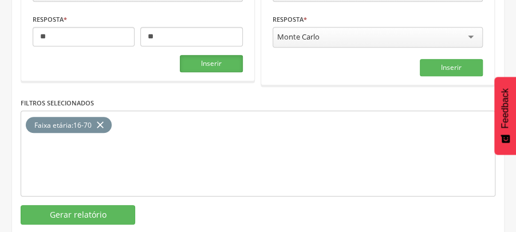
scroll to position [305, 0]
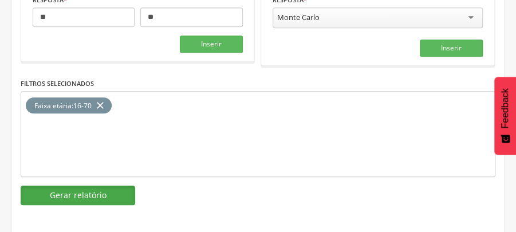
click at [86, 191] on button "Gerar relatório" at bounding box center [78, 194] width 115 height 19
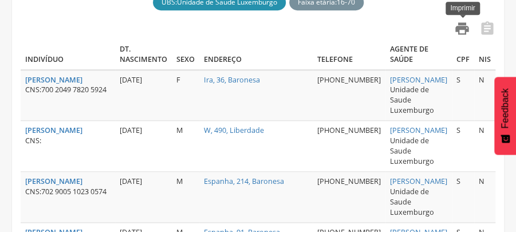
click at [462, 31] on icon "" at bounding box center [462, 29] width 16 height 16
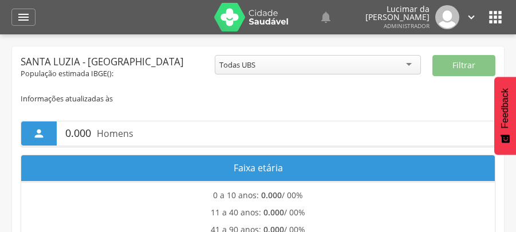
click at [26, 16] on icon "" at bounding box center [24, 17] width 14 height 14
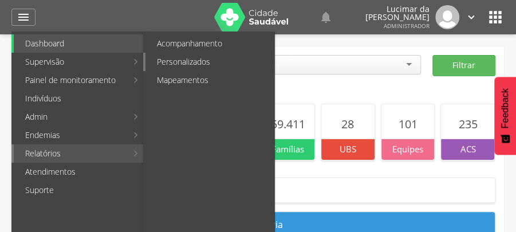
click at [200, 59] on link "Personalizados" at bounding box center [209, 62] width 129 height 18
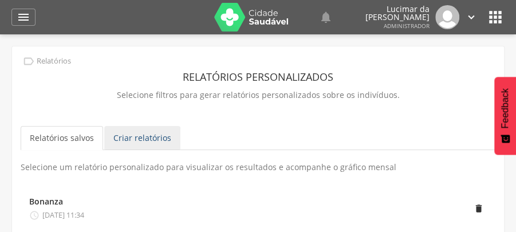
click at [134, 135] on link "Criar relatórios" at bounding box center [142, 138] width 76 height 24
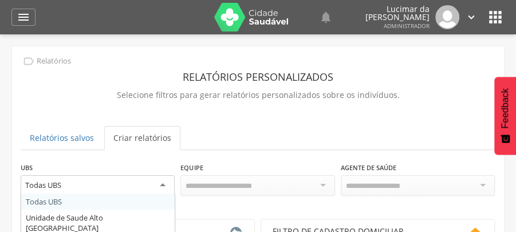
click at [163, 183] on div "Todas UBS" at bounding box center [98, 185] width 154 height 21
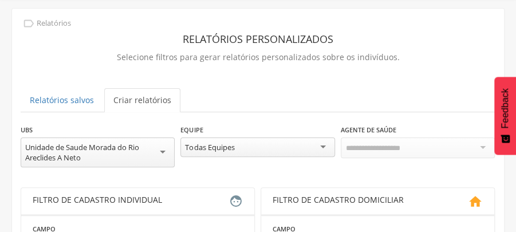
scroll to position [76, 0]
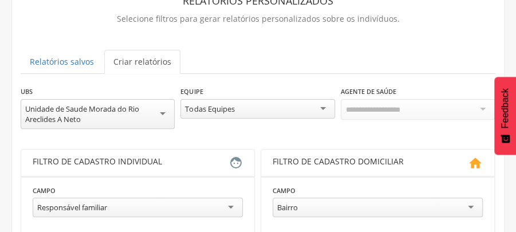
click at [230, 206] on div "Responsável familiar" at bounding box center [138, 207] width 210 height 19
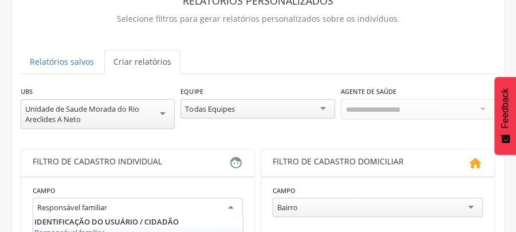
scroll to position [115, 0]
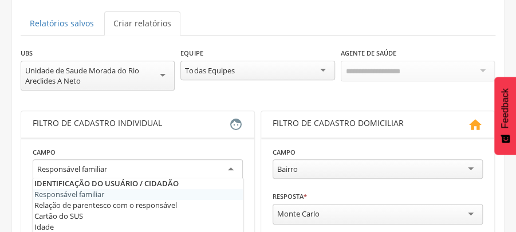
click at [231, 169] on div "Responsável familiar" at bounding box center [138, 169] width 210 height 21
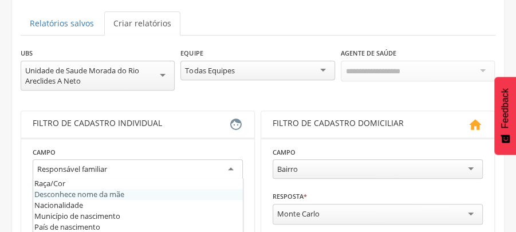
scroll to position [38, 0]
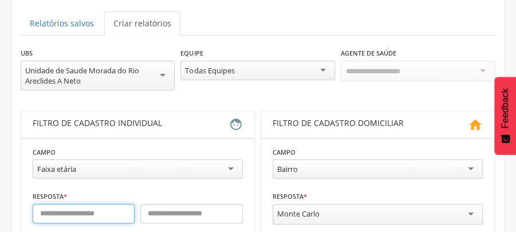
click at [102, 211] on input "text" at bounding box center [84, 213] width 102 height 19
type input "**"
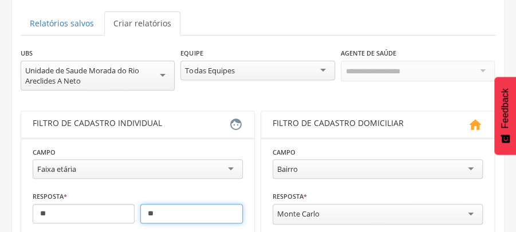
scroll to position [191, 0]
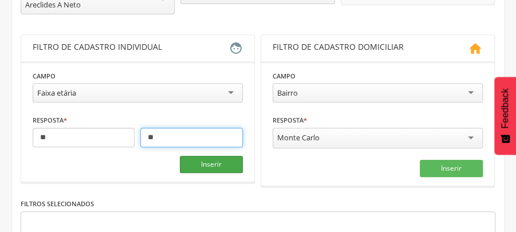
type input "**"
click at [214, 160] on button "Inserir" at bounding box center [211, 164] width 63 height 17
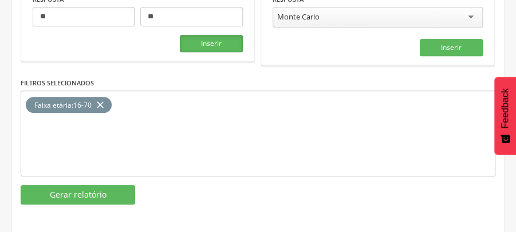
scroll to position [312, 0]
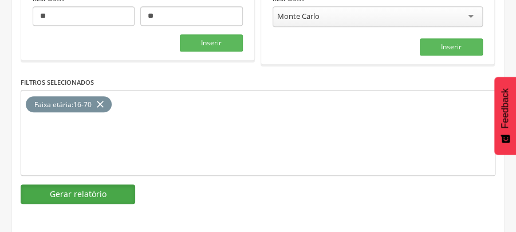
click at [89, 188] on button "Gerar relatório" at bounding box center [78, 193] width 115 height 19
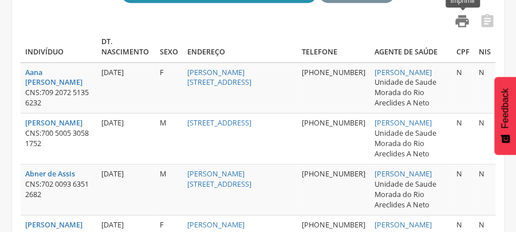
click at [461, 21] on icon "" at bounding box center [462, 21] width 16 height 16
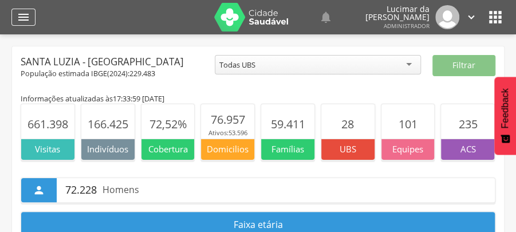
click at [21, 17] on icon "" at bounding box center [24, 17] width 14 height 14
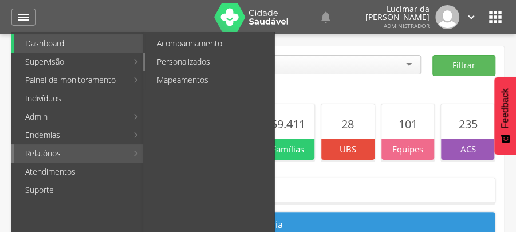
click at [198, 63] on link "Personalizados" at bounding box center [209, 62] width 129 height 18
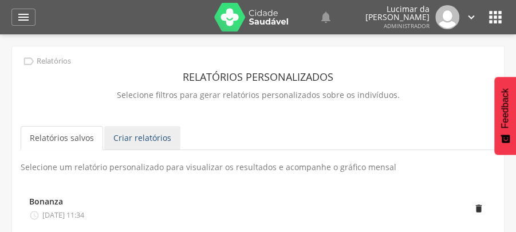
click at [175, 139] on link "Criar relatórios" at bounding box center [142, 138] width 76 height 24
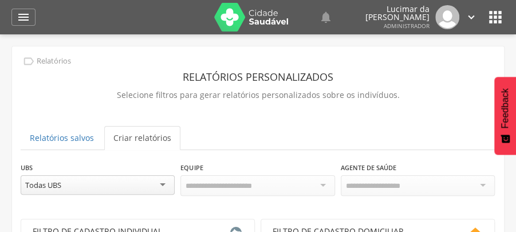
click at [163, 186] on div "Todas UBS" at bounding box center [98, 184] width 154 height 19
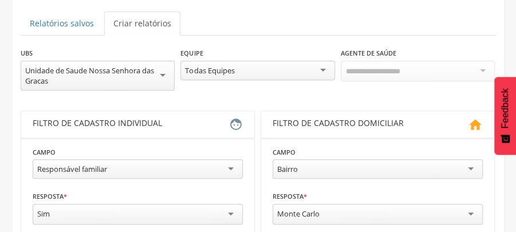
scroll to position [10, 0]
click at [231, 167] on div "Responsável familiar" at bounding box center [138, 168] width 210 height 19
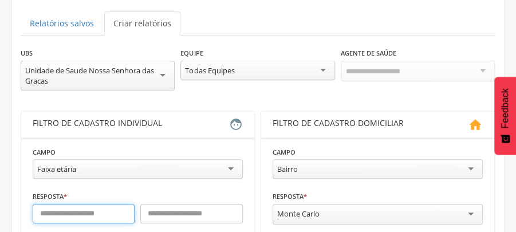
click at [108, 212] on input "text" at bounding box center [84, 213] width 102 height 19
type input "**"
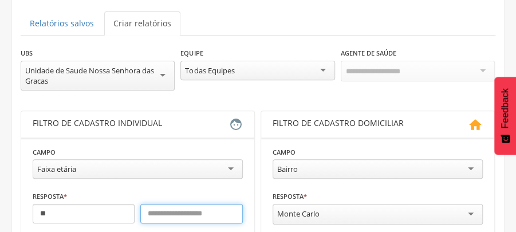
click at [167, 211] on input "text" at bounding box center [191, 213] width 102 height 19
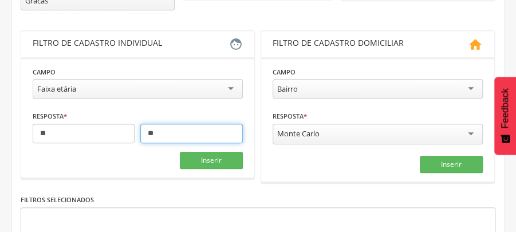
scroll to position [229, 0]
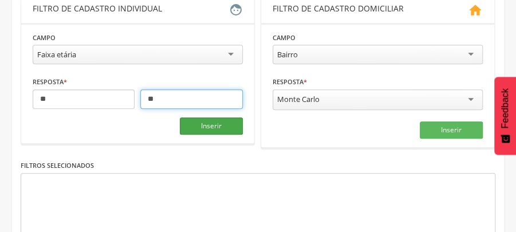
type input "**"
click at [219, 121] on button "Inserir" at bounding box center [211, 125] width 63 height 17
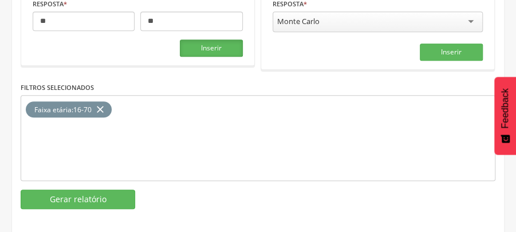
scroll to position [312, 0]
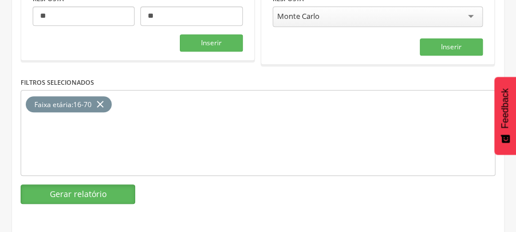
click at [88, 192] on button "Gerar relatório" at bounding box center [78, 193] width 115 height 19
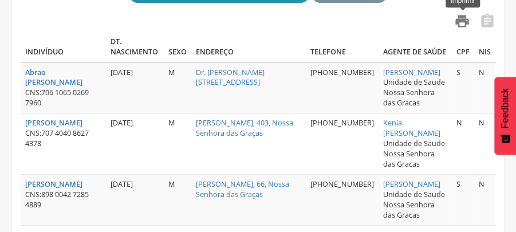
click at [461, 22] on icon "" at bounding box center [462, 21] width 16 height 16
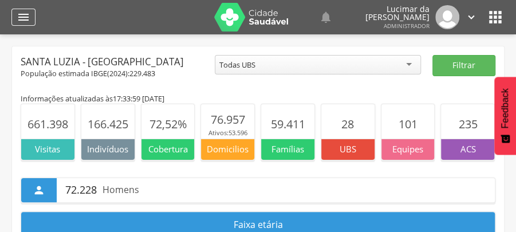
click at [24, 15] on icon "" at bounding box center [24, 17] width 14 height 14
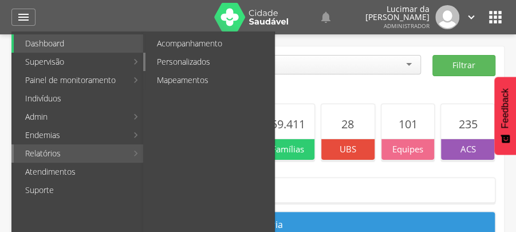
click at [196, 62] on link "Personalizados" at bounding box center [209, 62] width 129 height 18
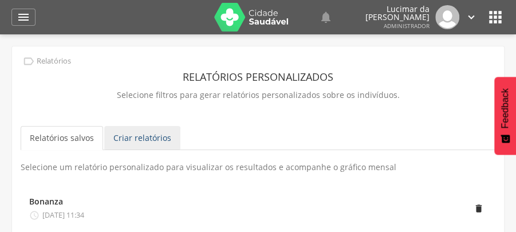
click at [149, 141] on link "Criar relatórios" at bounding box center [142, 138] width 76 height 24
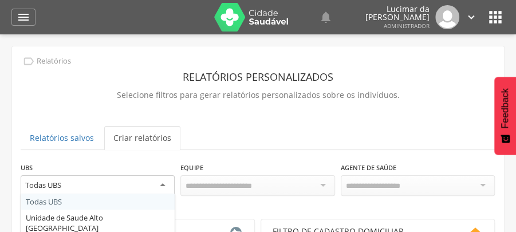
click at [164, 184] on div "Todas UBS" at bounding box center [98, 185] width 154 height 21
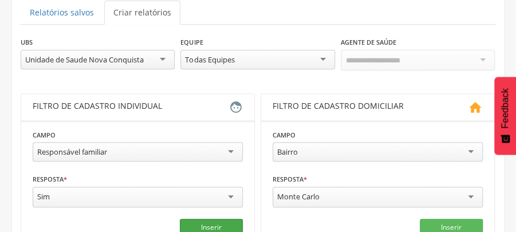
scroll to position [152, 0]
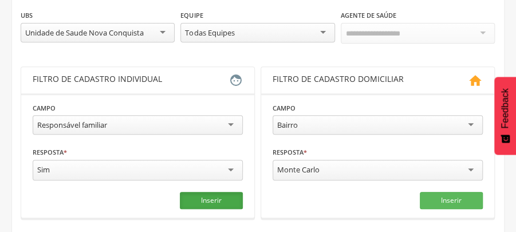
click at [213, 194] on button "Inserir" at bounding box center [211, 200] width 63 height 17
click at [212, 195] on button "Inserir" at bounding box center [211, 200] width 63 height 17
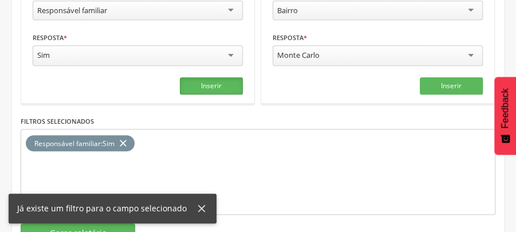
scroll to position [305, 0]
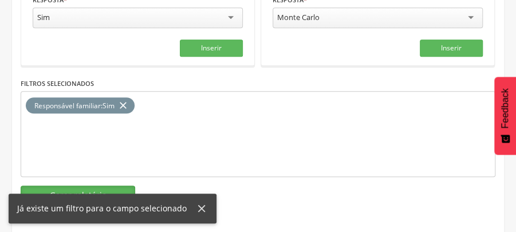
click at [123, 187] on button "Gerar relatório" at bounding box center [78, 194] width 115 height 19
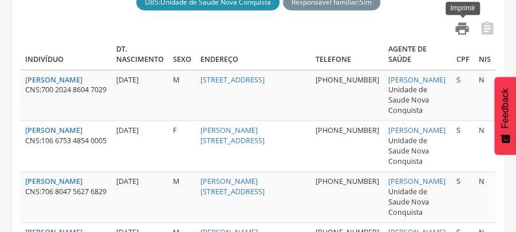
click at [459, 29] on icon "" at bounding box center [462, 29] width 16 height 16
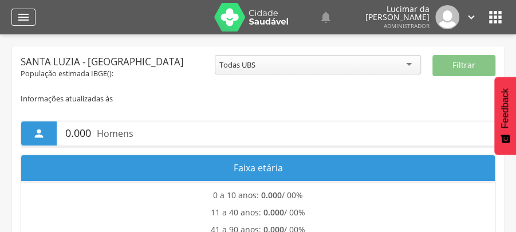
click at [27, 17] on icon "" at bounding box center [24, 17] width 14 height 14
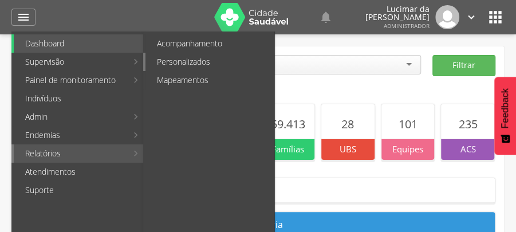
click at [194, 63] on link "Personalizados" at bounding box center [209, 62] width 129 height 18
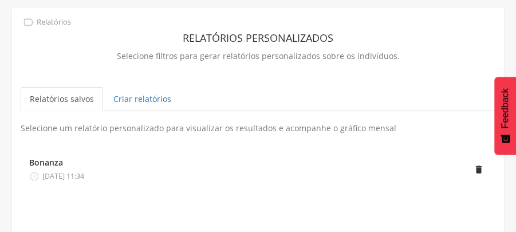
scroll to position [40, 0]
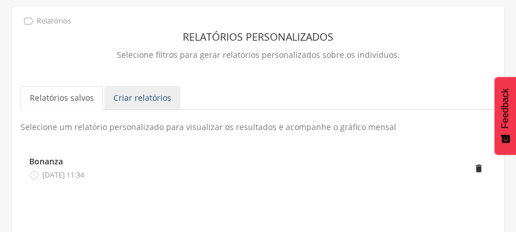
click at [137, 97] on link "Criar relatórios" at bounding box center [142, 98] width 76 height 24
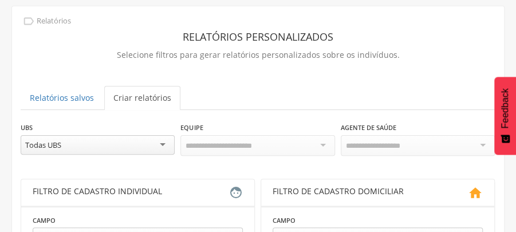
click at [163, 144] on div "Todas UBS" at bounding box center [98, 144] width 154 height 19
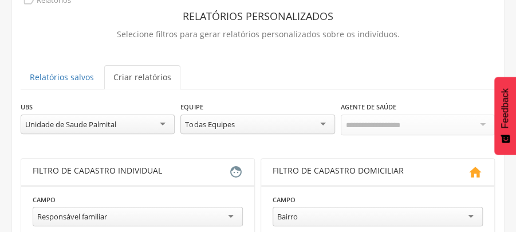
scroll to position [78, 0]
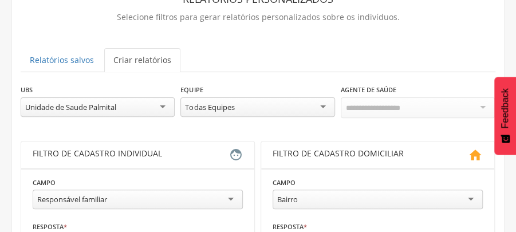
click at [232, 196] on div "Responsável familiar" at bounding box center [138, 198] width 210 height 19
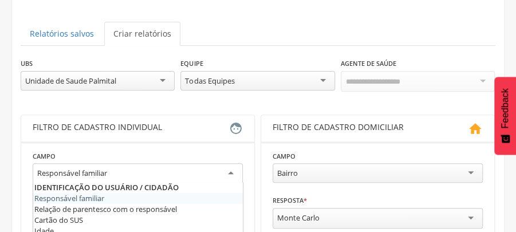
scroll to position [116, 0]
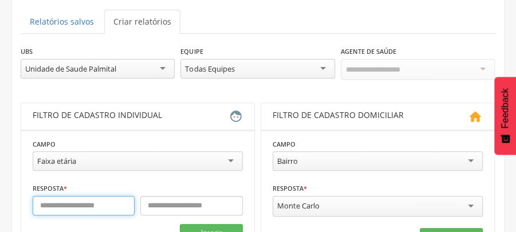
click at [84, 204] on input "text" at bounding box center [84, 205] width 102 height 19
type input "**"
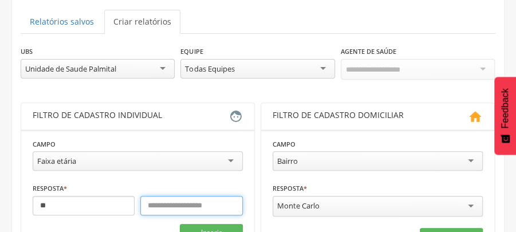
click at [211, 204] on input "text" at bounding box center [191, 205] width 102 height 19
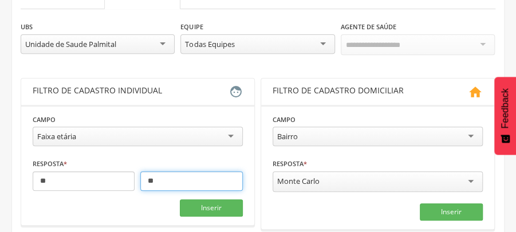
scroll to position [155, 0]
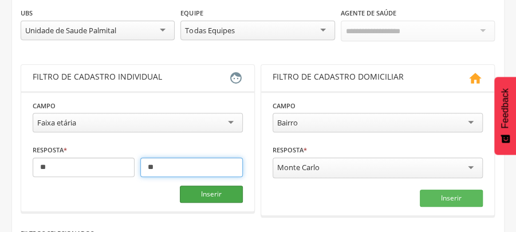
type input "**"
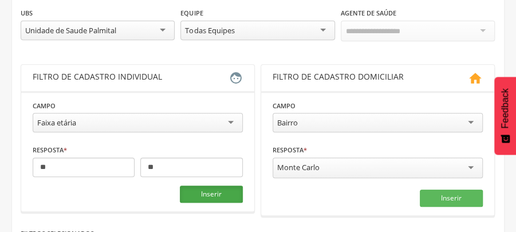
click at [216, 192] on button "Inserir" at bounding box center [211, 193] width 63 height 17
click at [215, 190] on button "Inserir" at bounding box center [211, 193] width 63 height 17
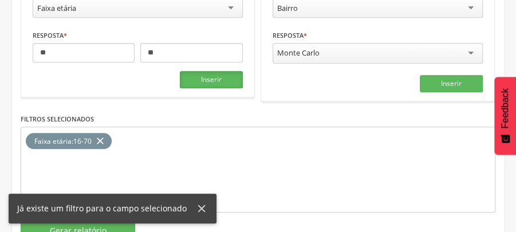
scroll to position [305, 0]
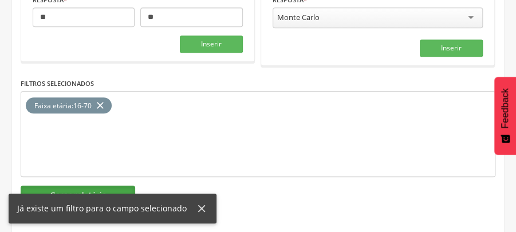
click at [119, 187] on button "Gerar relatório" at bounding box center [78, 194] width 115 height 19
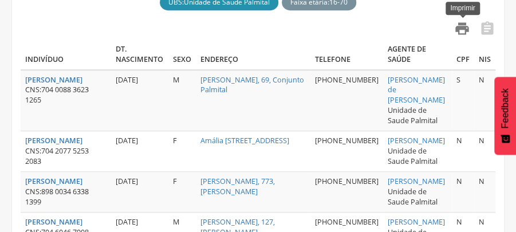
click at [460, 27] on icon "" at bounding box center [462, 29] width 16 height 16
click at [462, 30] on icon "" at bounding box center [462, 29] width 16 height 16
click at [461, 27] on icon "" at bounding box center [462, 29] width 16 height 16
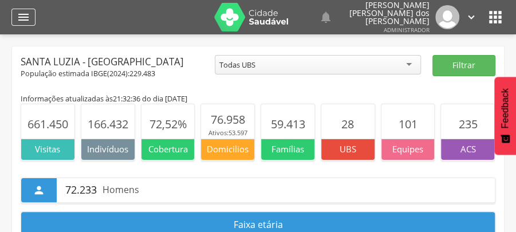
click at [27, 16] on icon "" at bounding box center [24, 17] width 14 height 14
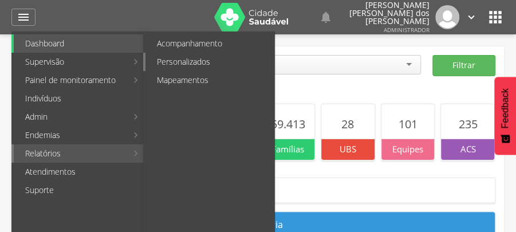
click at [207, 64] on link "Personalizados" at bounding box center [209, 62] width 129 height 18
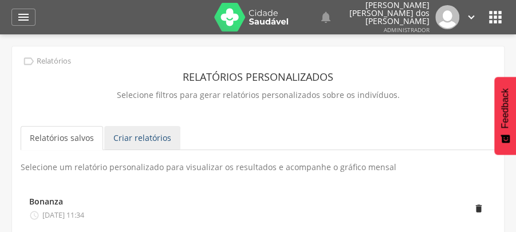
click at [148, 137] on link "Criar relatórios" at bounding box center [142, 138] width 76 height 24
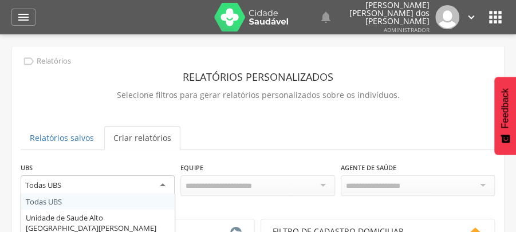
click at [163, 185] on div "Todas UBS" at bounding box center [98, 185] width 154 height 21
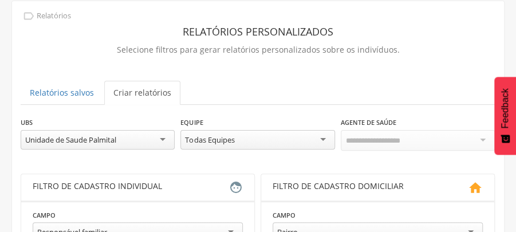
scroll to position [76, 0]
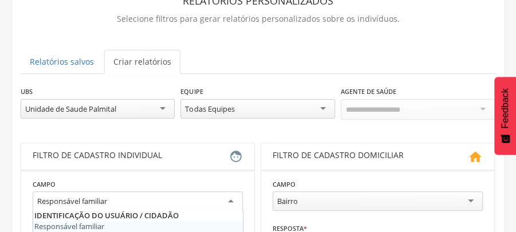
click at [230, 199] on div "Responsável familiar" at bounding box center [138, 201] width 210 height 21
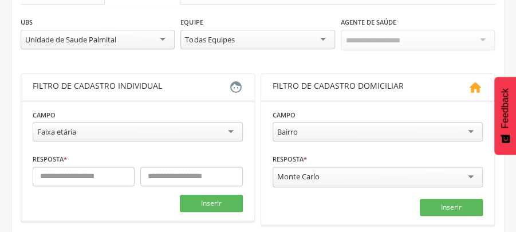
scroll to position [152, 0]
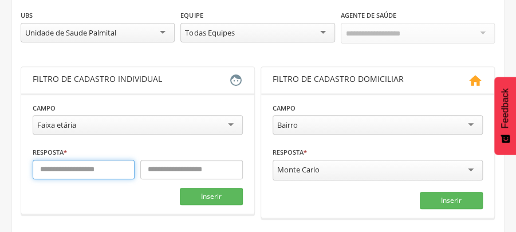
click at [104, 171] on input "text" at bounding box center [84, 169] width 102 height 19
type input "**"
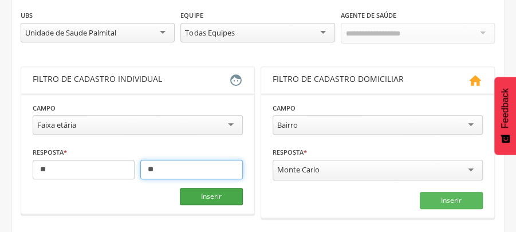
type input "**"
click at [214, 195] on button "Inserir" at bounding box center [211, 196] width 63 height 17
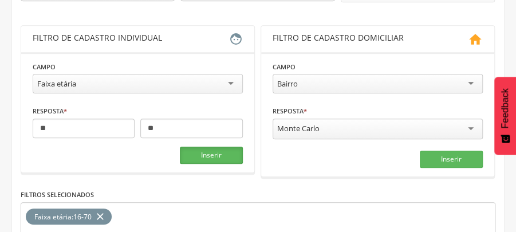
scroll to position [305, 0]
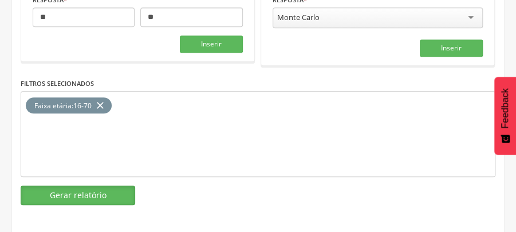
click at [84, 190] on button "Gerar relatório" at bounding box center [78, 194] width 115 height 19
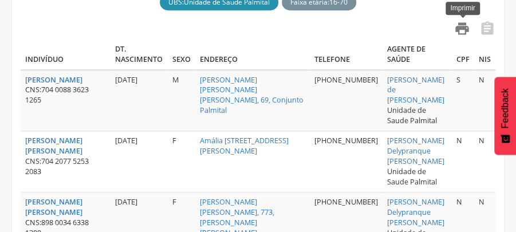
click at [461, 29] on icon "" at bounding box center [462, 29] width 16 height 16
click at [463, 27] on icon "" at bounding box center [462, 29] width 16 height 16
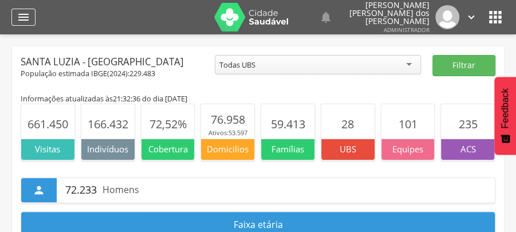
click at [24, 15] on icon "" at bounding box center [24, 17] width 14 height 14
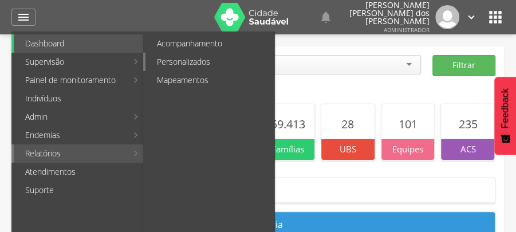
click at [204, 62] on link "Personalizados" at bounding box center [209, 62] width 129 height 18
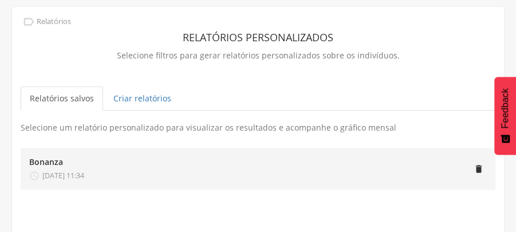
scroll to position [40, 0]
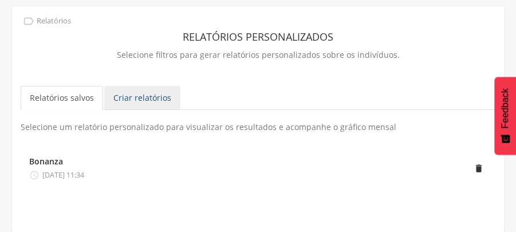
click at [168, 96] on link "Criar relatórios" at bounding box center [142, 98] width 76 height 24
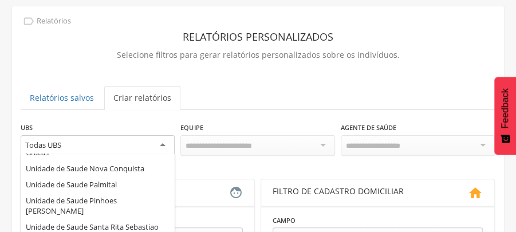
scroll to position [0, 0]
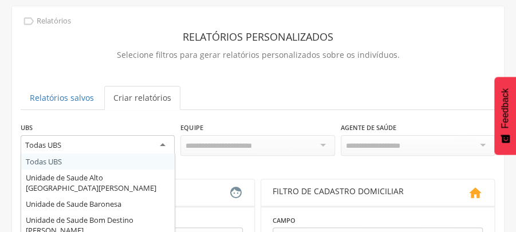
click at [165, 144] on div "Todas UBS" at bounding box center [98, 145] width 154 height 21
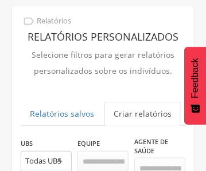
click at [65, 160] on div "Todas UBS" at bounding box center [46, 161] width 51 height 21
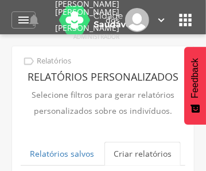
click at [159, 153] on link "Criar relatórios" at bounding box center [142, 154] width 76 height 24
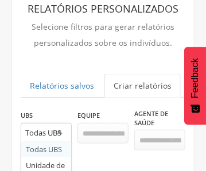
scroll to position [152, 0]
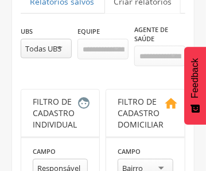
click at [60, 46] on div "Todas UBS" at bounding box center [46, 48] width 51 height 19
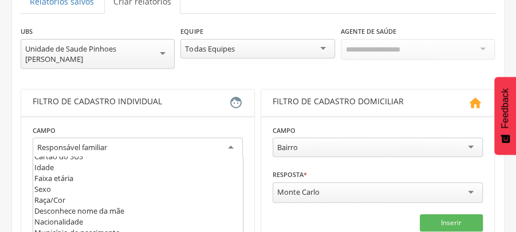
scroll to position [11, 0]
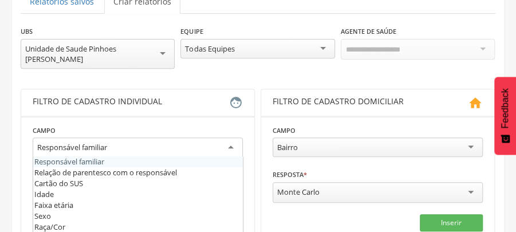
click at [231, 147] on div "Responsável familiar" at bounding box center [138, 147] width 210 height 21
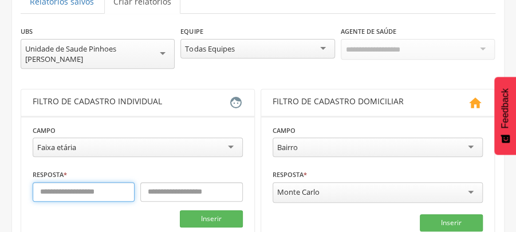
click at [108, 194] on input "text" at bounding box center [84, 191] width 102 height 19
type input "**"
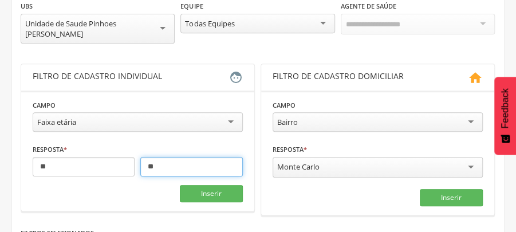
scroll to position [175, 0]
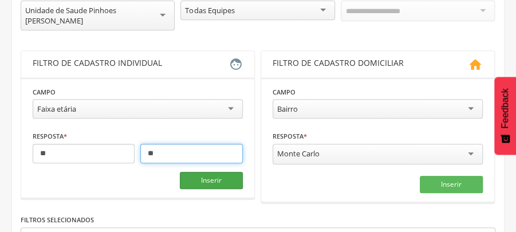
type input "**"
click at [205, 184] on button "Inserir" at bounding box center [211, 180] width 63 height 17
click at [214, 177] on button "Inserir" at bounding box center [211, 180] width 63 height 17
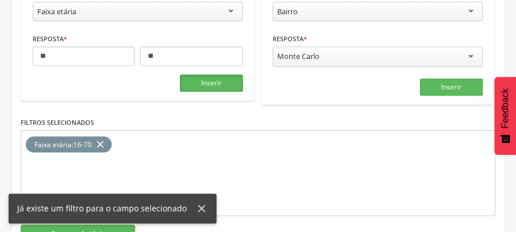
scroll to position [312, 0]
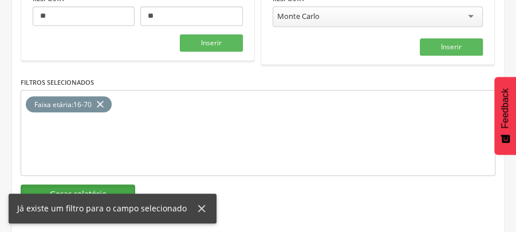
click at [112, 185] on button "Gerar relatório" at bounding box center [78, 193] width 115 height 19
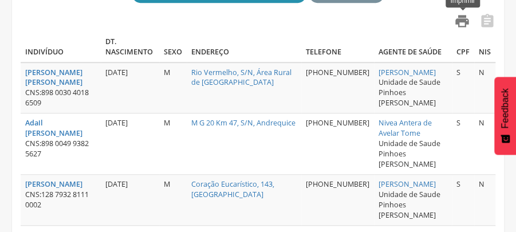
click at [459, 21] on icon "" at bounding box center [462, 21] width 16 height 16
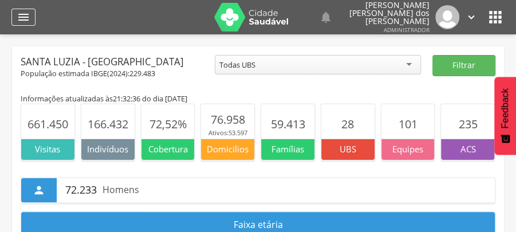
click at [23, 17] on icon "" at bounding box center [24, 17] width 14 height 14
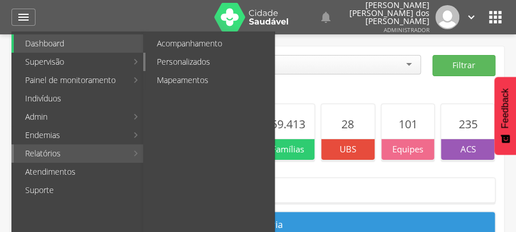
click at [187, 61] on link "Personalizados" at bounding box center [209, 62] width 129 height 18
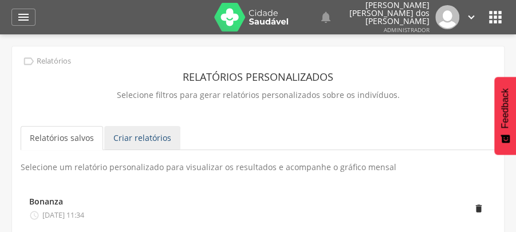
click at [164, 134] on link "Criar relatórios" at bounding box center [142, 138] width 76 height 24
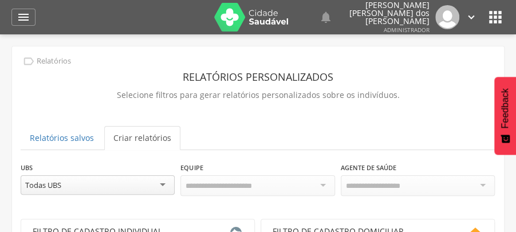
scroll to position [16, 0]
click at [164, 186] on div "Todas UBS" at bounding box center [98, 184] width 154 height 19
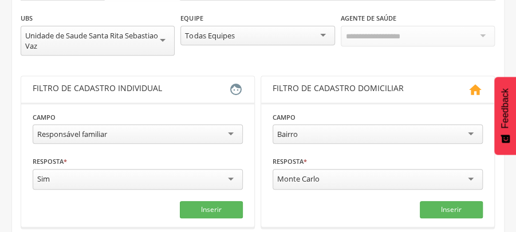
scroll to position [152, 0]
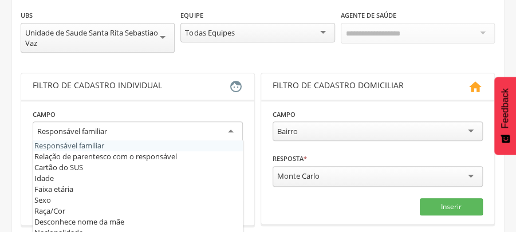
click at [232, 129] on div "Responsável familiar" at bounding box center [138, 131] width 210 height 21
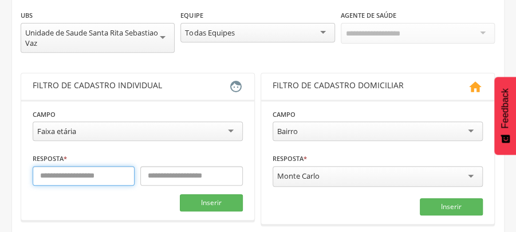
click at [77, 175] on input "text" at bounding box center [84, 175] width 102 height 19
type input "**"
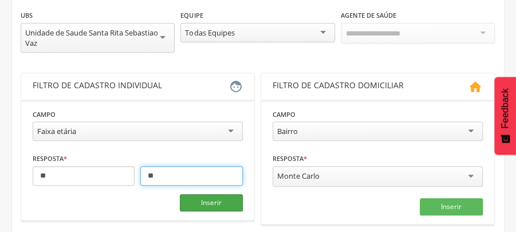
type input "**"
click at [192, 200] on button "Inserir" at bounding box center [211, 202] width 63 height 17
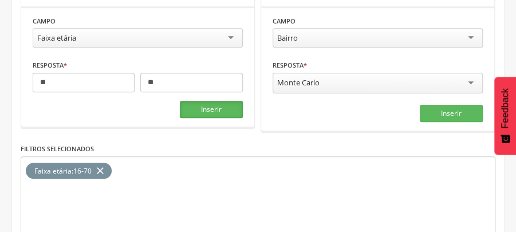
scroll to position [267, 0]
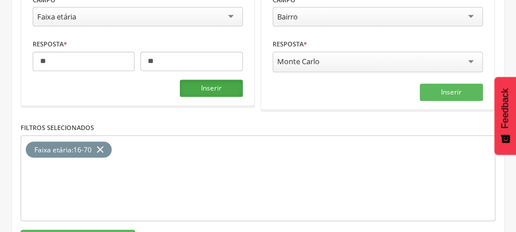
click at [215, 85] on button "Inserir" at bounding box center [211, 88] width 63 height 17
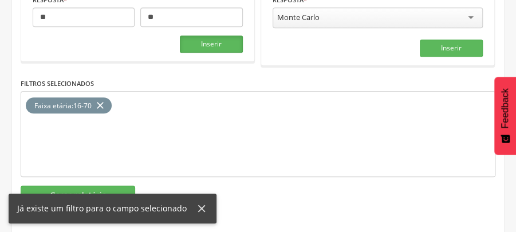
scroll to position [312, 0]
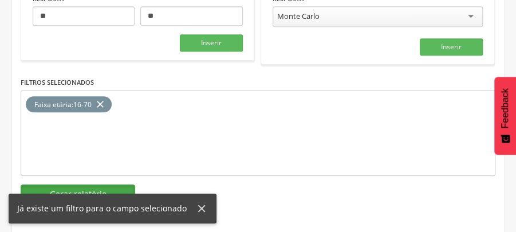
click at [105, 188] on button "Gerar relatório" at bounding box center [78, 193] width 115 height 19
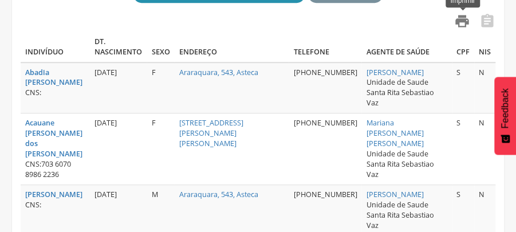
click at [466, 22] on icon "" at bounding box center [462, 21] width 16 height 16
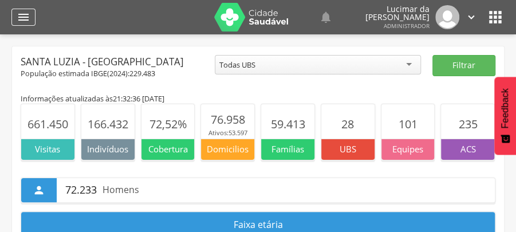
click at [21, 20] on icon "" at bounding box center [24, 17] width 14 height 14
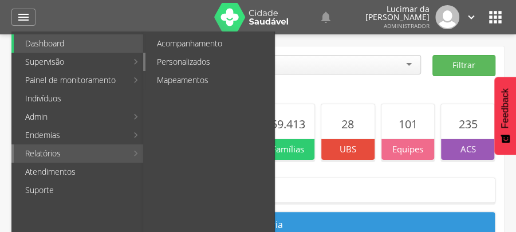
click at [203, 63] on link "Personalizados" at bounding box center [209, 62] width 129 height 18
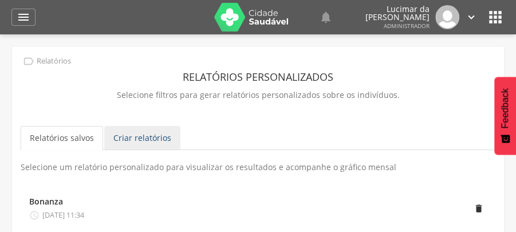
click at [143, 136] on link "Criar relatórios" at bounding box center [142, 138] width 76 height 24
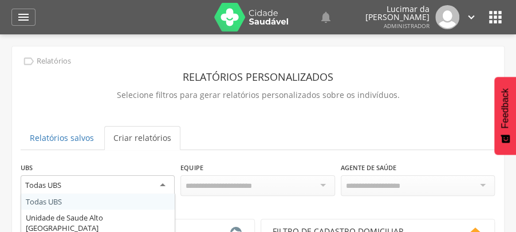
click at [164, 182] on div "Todas UBS" at bounding box center [98, 185] width 154 height 21
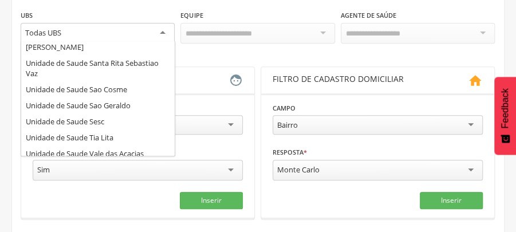
scroll to position [381, 0]
